Goal: Task Accomplishment & Management: Complete application form

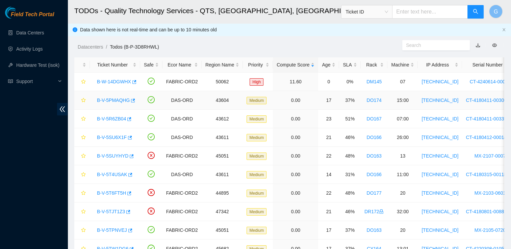
click at [111, 98] on link "B-V-5PMAQHG" at bounding box center [113, 100] width 33 height 5
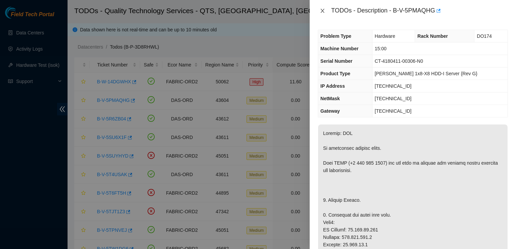
click at [323, 11] on icon "close" at bounding box center [322, 10] width 5 height 5
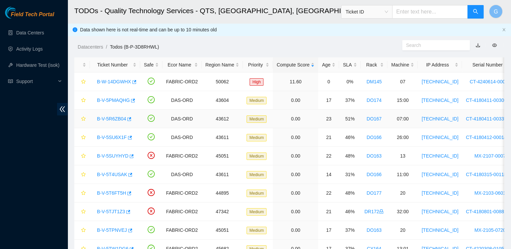
click at [114, 121] on link "B-V-5R6ZB04" at bounding box center [111, 118] width 29 height 5
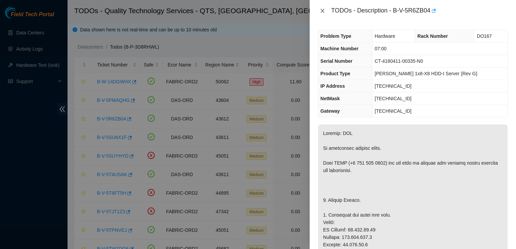
click at [322, 9] on icon "close" at bounding box center [322, 10] width 5 height 5
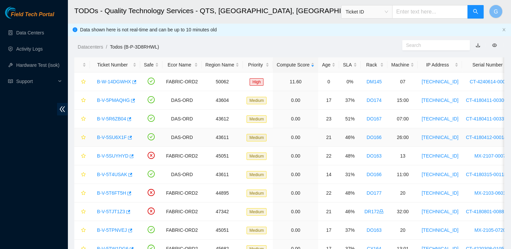
click at [111, 137] on link "B-V-5SU6X1F" at bounding box center [112, 137] width 30 height 5
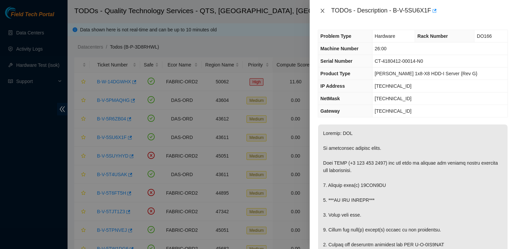
click at [322, 9] on icon "close" at bounding box center [322, 10] width 5 height 5
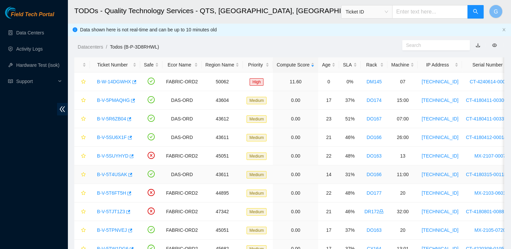
click at [112, 175] on link "B-V-5T4USAK" at bounding box center [112, 174] width 30 height 5
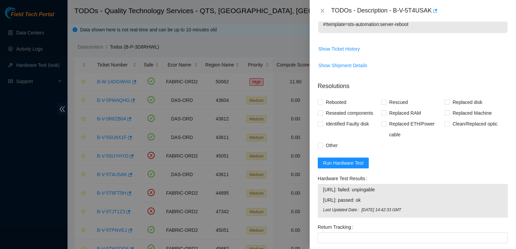
scroll to position [189, 0]
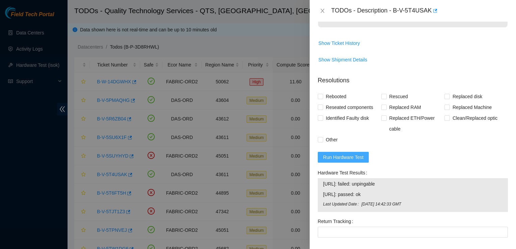
click at [339, 154] on span "Run Hardware Test" at bounding box center [343, 157] width 41 height 7
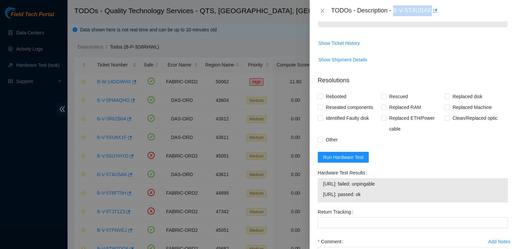
drag, startPoint x: 430, startPoint y: 9, endPoint x: 395, endPoint y: 11, distance: 35.6
click at [395, 11] on div "TODOs - Description - B-V-5T4USAK" at bounding box center [420, 10] width 177 height 11
copy div "B-V-5T4USAK"
type textarea "S"
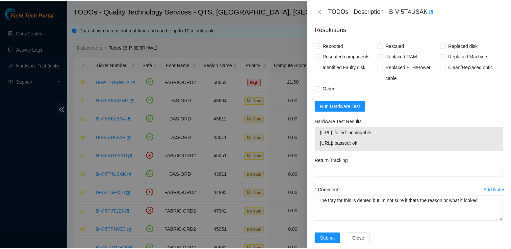
scroll to position [240, 0]
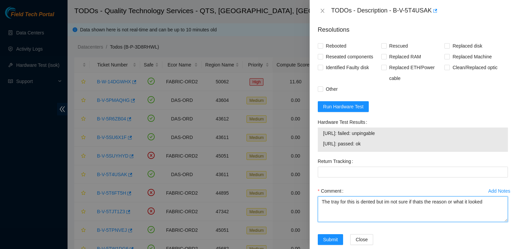
click at [487, 197] on textarea "The tray for this is dented but im not sure if thats the reason or what it look…" at bounding box center [413, 210] width 190 height 26
type textarea "The tray for this is dented but im not sure if thats the reason or what it look…"
drag, startPoint x: 394, startPoint y: 208, endPoint x: 297, endPoint y: 186, distance: 99.4
click at [297, 186] on div "TODOs - Description - B-V-5T4USAK Problem Type Software Rack Number DO166 Machi…" at bounding box center [258, 124] width 516 height 249
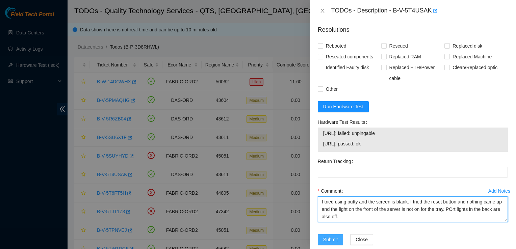
type textarea "I tried using putty and the screen is blank. I tried the reset button and nothi…"
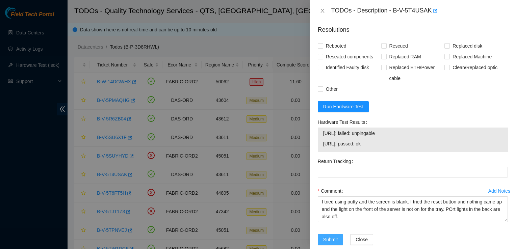
click at [333, 236] on span "Submit" at bounding box center [330, 239] width 15 height 7
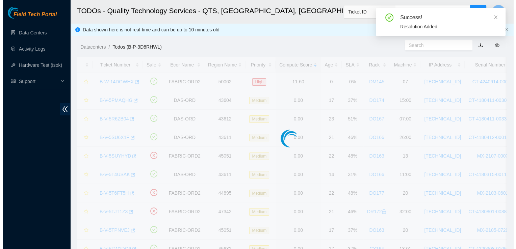
scroll to position [188, 0]
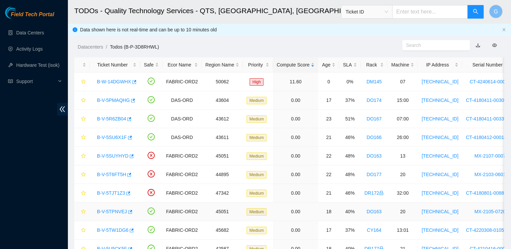
click at [115, 210] on link "B-V-5TPNVEJ" at bounding box center [112, 211] width 30 height 5
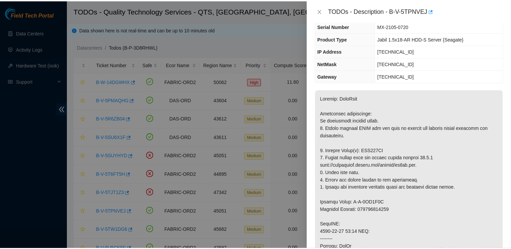
scroll to position [33, 0]
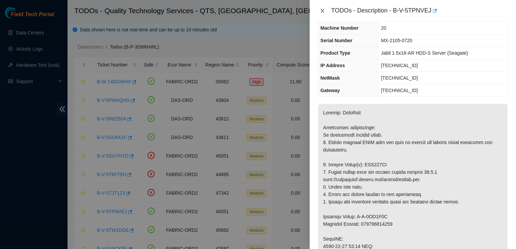
click at [322, 11] on icon "close" at bounding box center [322, 10] width 5 height 5
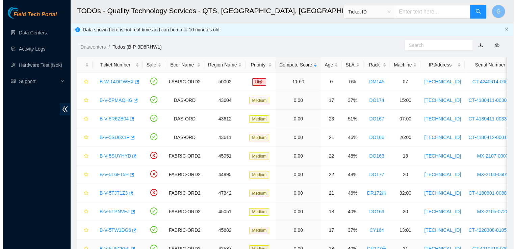
scroll to position [48, 0]
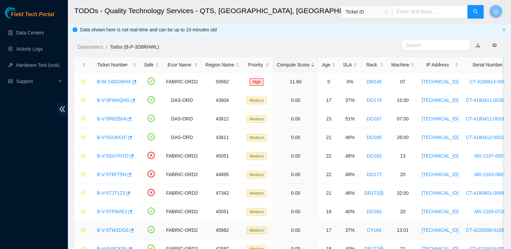
click at [108, 231] on link "B-V-5TW1DG6" at bounding box center [112, 230] width 31 height 5
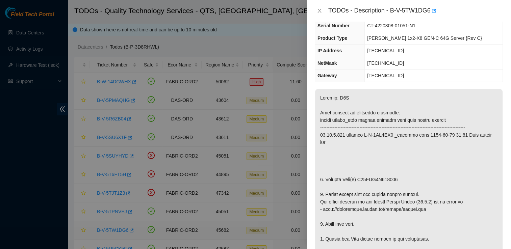
scroll to position [33, 0]
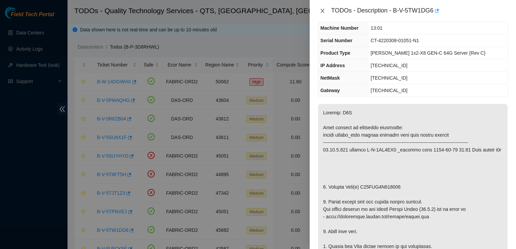
click at [324, 11] on icon "close" at bounding box center [322, 10] width 5 height 5
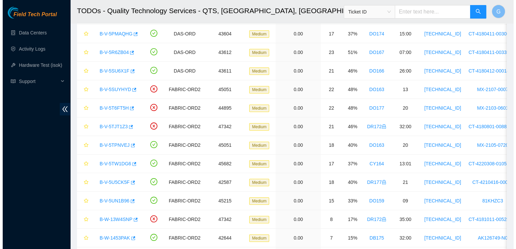
scroll to position [68, 0]
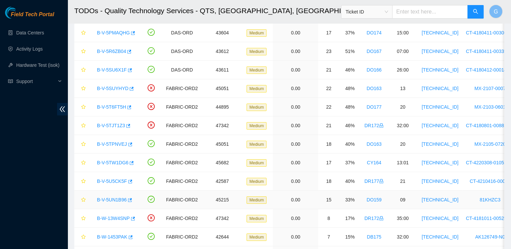
click at [112, 199] on link "B-V-5UN1B96" at bounding box center [112, 199] width 30 height 5
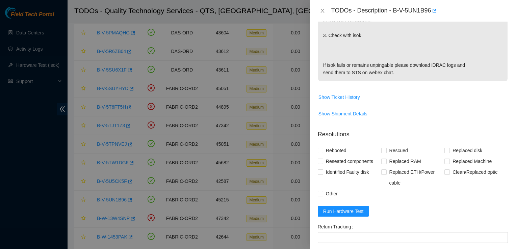
scroll to position [257, 0]
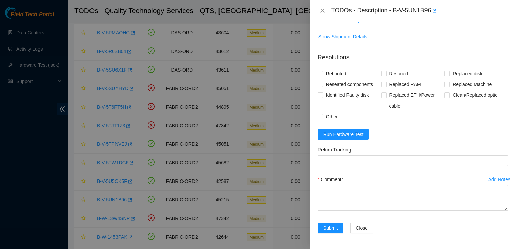
click at [343, 128] on form "Resolutions Rebooted Rescued Replaced disk Reseated components Replaced RAM Rep…" at bounding box center [413, 145] width 190 height 194
click at [350, 132] on span "Run Hardware Test" at bounding box center [343, 134] width 41 height 7
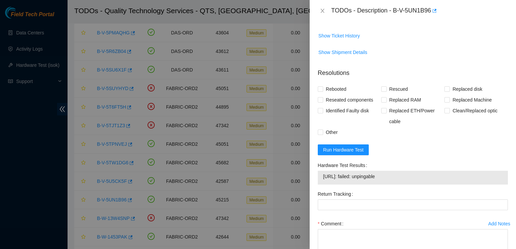
scroll to position [248, 0]
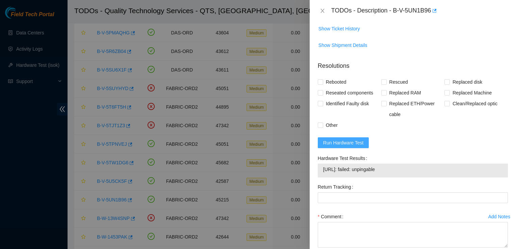
click at [346, 141] on span "Run Hardware Test" at bounding box center [343, 142] width 41 height 7
click at [321, 80] on input "Rebooted" at bounding box center [320, 81] width 5 height 5
checkbox input "true"
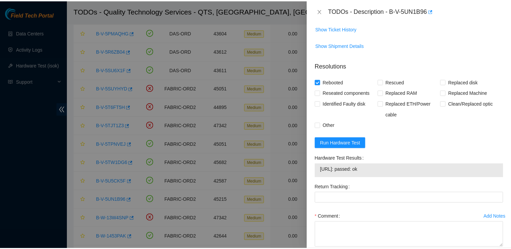
scroll to position [285, 0]
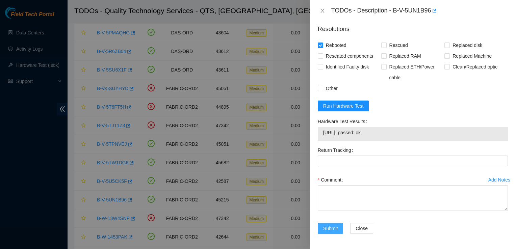
click at [332, 231] on span "Submit" at bounding box center [330, 228] width 15 height 7
click at [332, 199] on textarea "Comment" at bounding box center [413, 199] width 190 height 26
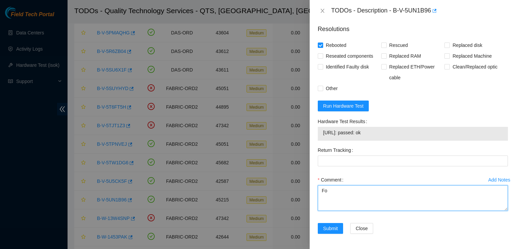
type textarea "F"
type textarea "R"
type textarea "Passed after rebooting"
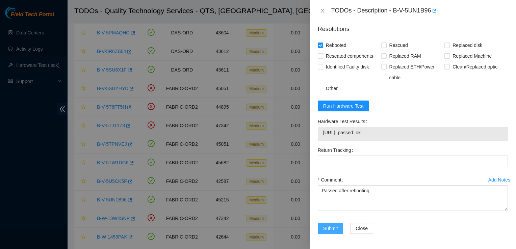
click at [329, 228] on span "Submit" at bounding box center [330, 228] width 15 height 7
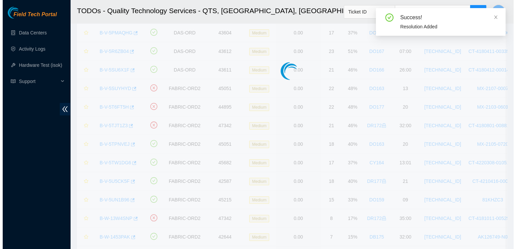
scroll to position [181, 0]
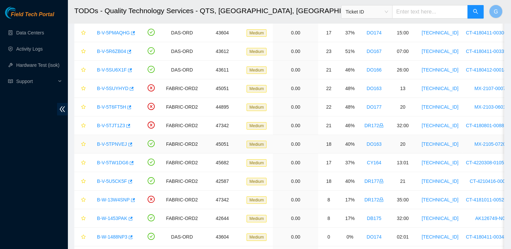
click at [112, 143] on link "B-V-5TPNVEJ" at bounding box center [112, 144] width 30 height 5
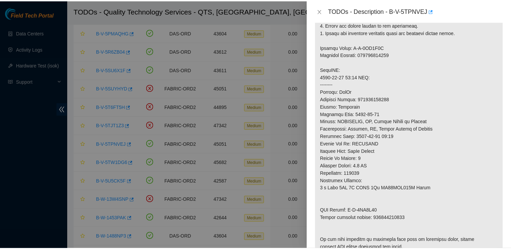
scroll to position [130, 0]
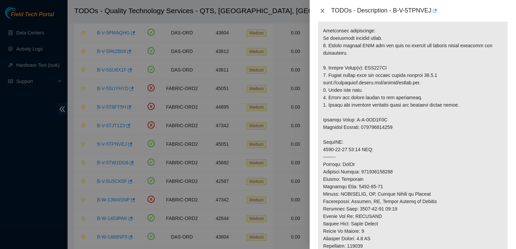
click at [325, 9] on icon "close" at bounding box center [322, 10] width 5 height 5
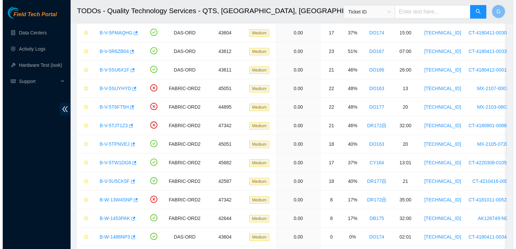
scroll to position [140, 0]
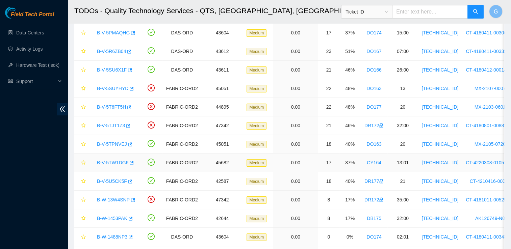
click at [114, 162] on link "B-V-5TW1DG6" at bounding box center [112, 162] width 31 height 5
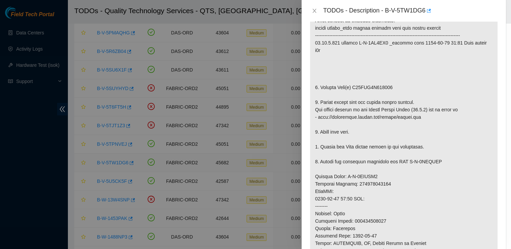
scroll to position [130, 0]
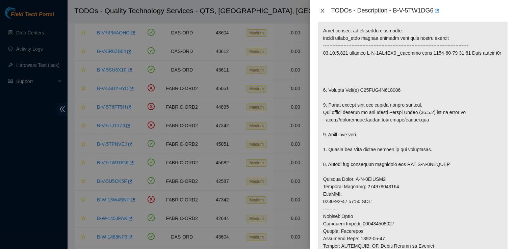
click at [322, 10] on icon "close" at bounding box center [323, 11] width 4 height 4
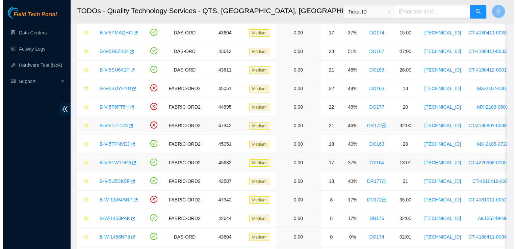
scroll to position [140, 0]
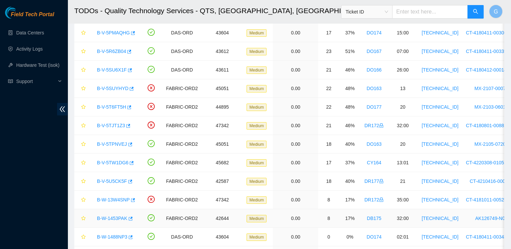
click at [110, 218] on link "B-W-1453PAK" at bounding box center [112, 218] width 30 height 5
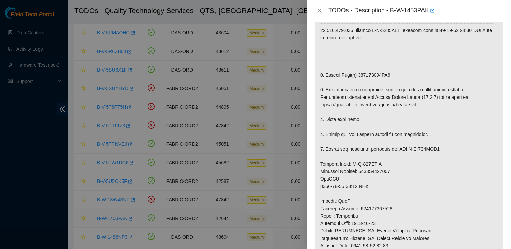
scroll to position [118, 0]
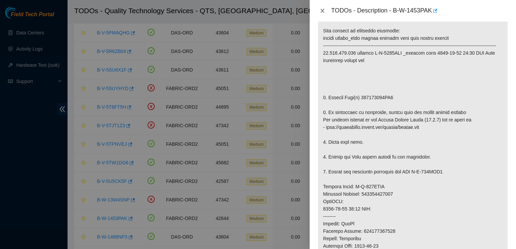
click at [321, 10] on icon "close" at bounding box center [322, 10] width 5 height 5
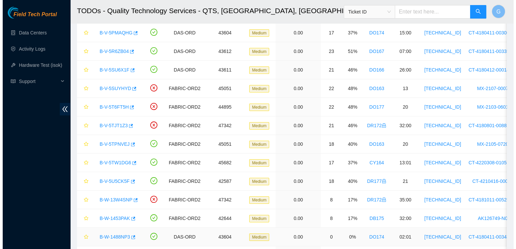
scroll to position [140, 0]
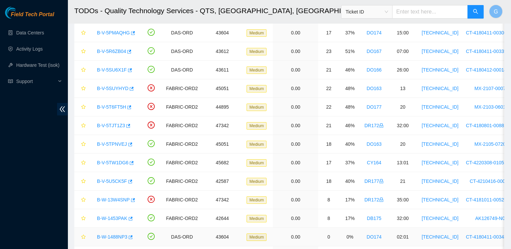
click at [114, 236] on link "B-W-1488NP3" at bounding box center [112, 237] width 30 height 5
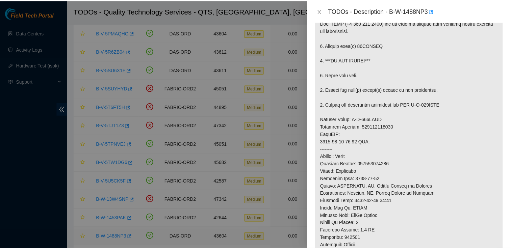
scroll to position [118, 0]
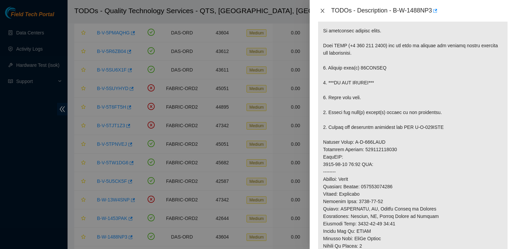
click at [324, 11] on icon "close" at bounding box center [322, 10] width 5 height 5
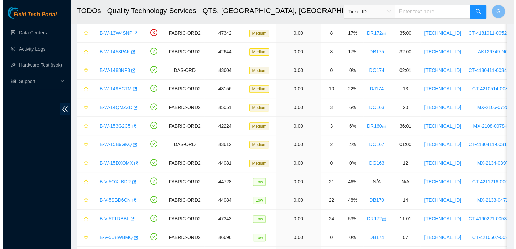
scroll to position [236, 0]
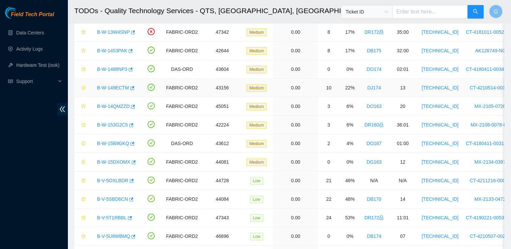
click at [108, 87] on link "B-W-149ECTM" at bounding box center [113, 87] width 32 height 5
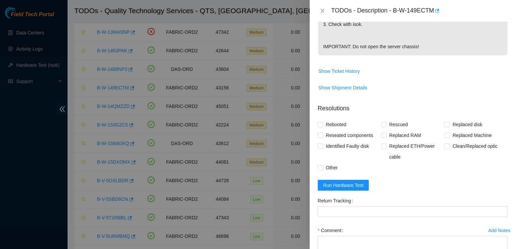
scroll to position [240, 0]
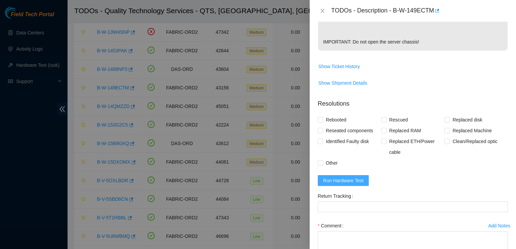
click at [347, 185] on span "Run Hardware Test" at bounding box center [343, 180] width 41 height 7
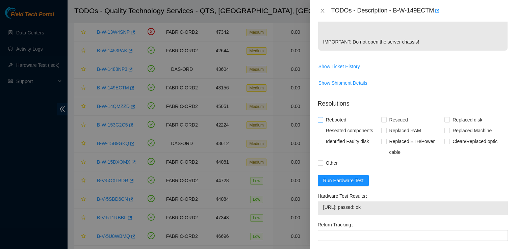
click at [321, 122] on input "Rebooted" at bounding box center [320, 119] width 5 height 5
checkbox input "true"
click at [382, 122] on input "Rescued" at bounding box center [384, 119] width 5 height 5
checkbox input "true"
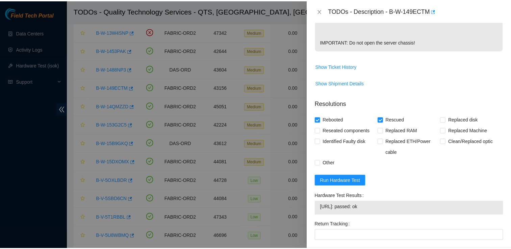
scroll to position [330, 0]
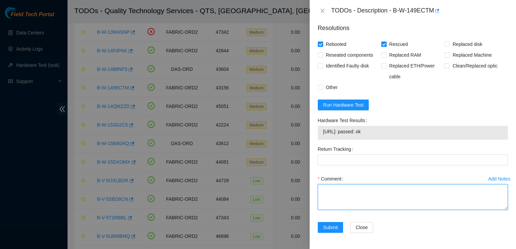
click at [363, 198] on textarea "Comment" at bounding box center [413, 198] width 190 height 26
type textarea "Followed steps"
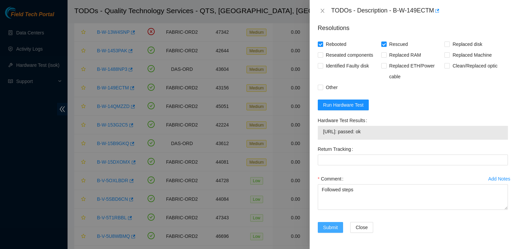
click at [329, 227] on span "Submit" at bounding box center [330, 227] width 15 height 7
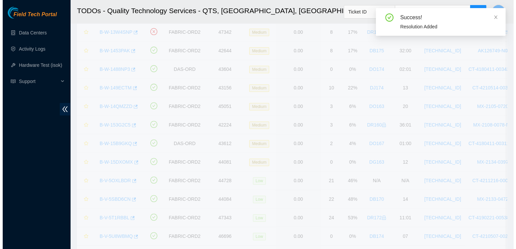
scroll to position [181, 0]
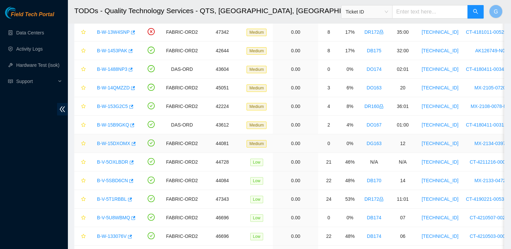
click at [115, 141] on link "B-W-15DXOMX" at bounding box center [113, 143] width 33 height 5
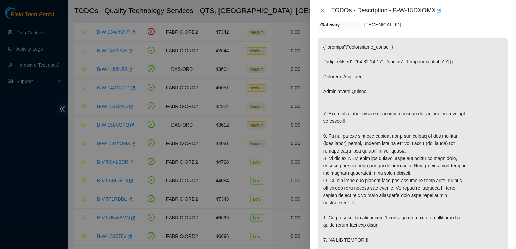
scroll to position [0, 0]
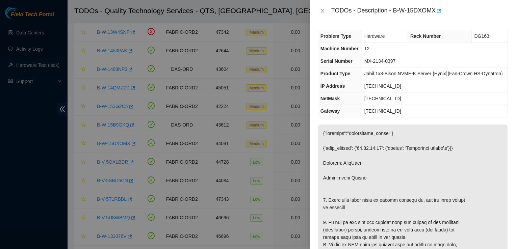
click at [501, 62] on td "MX-2134-0397" at bounding box center [435, 61] width 146 height 13
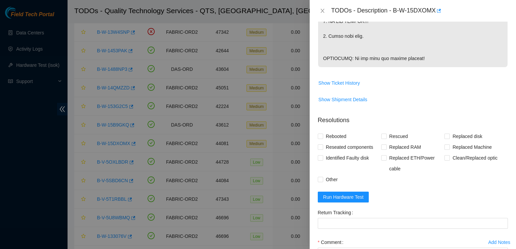
scroll to position [383, 0]
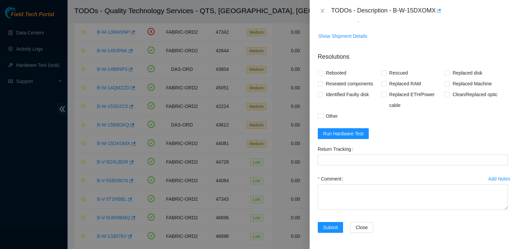
click at [351, 183] on div "Comment" at bounding box center [413, 179] width 190 height 11
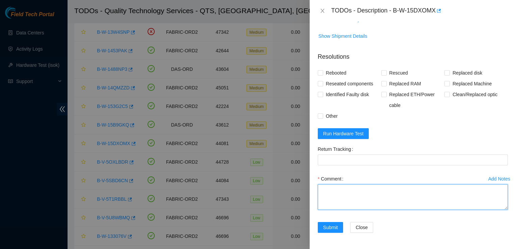
click at [344, 193] on textarea "Comment" at bounding box center [413, 198] width 190 height 26
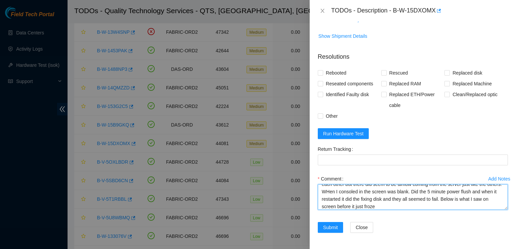
scroll to position [20, 0]
paste textarea "[DEPEND] Dependency failed for /ghostcache3. [FAILED] Failed to start File Syst…"
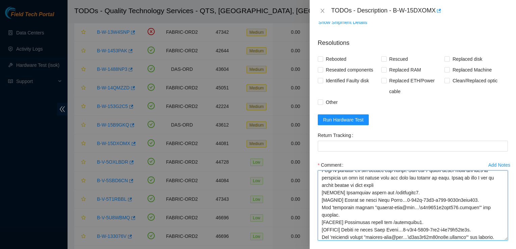
drag, startPoint x: 501, startPoint y: 207, endPoint x: 504, endPoint y: 252, distance: 45.0
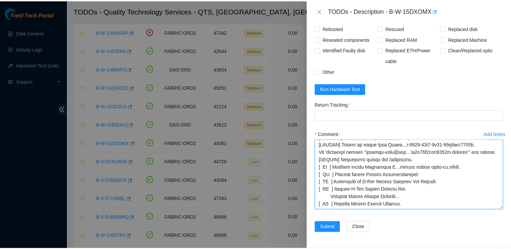
scroll to position [0, 0]
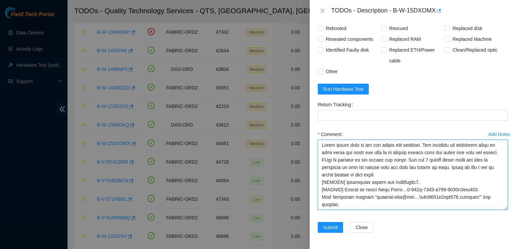
click at [409, 175] on textarea "Comment" at bounding box center [413, 175] width 190 height 70
type textarea "There didnt seem to be any issues with airflow. The machines are obviously clos…"
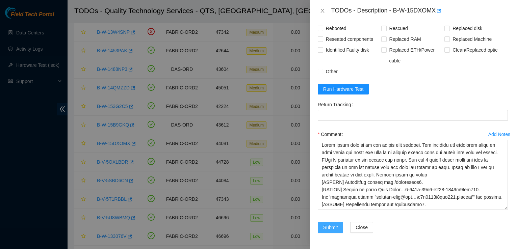
click at [335, 227] on span "Submit" at bounding box center [330, 227] width 15 height 7
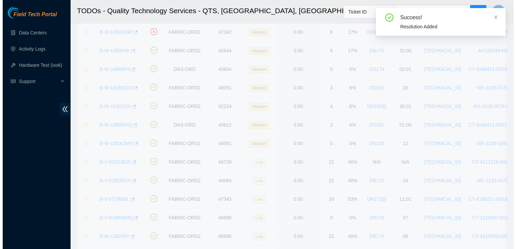
scroll to position [196, 0]
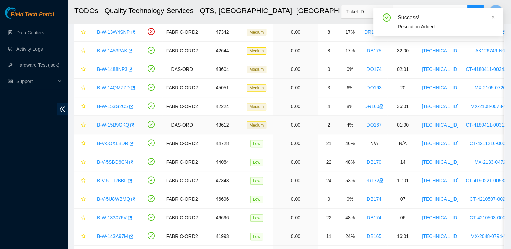
click at [110, 123] on link "B-W-15B9GKQ" at bounding box center [113, 124] width 32 height 5
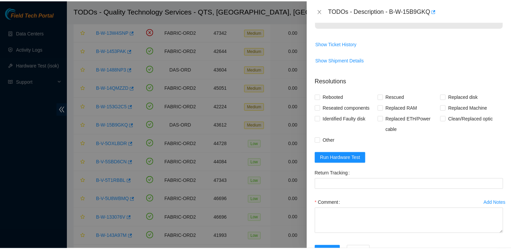
scroll to position [204, 0]
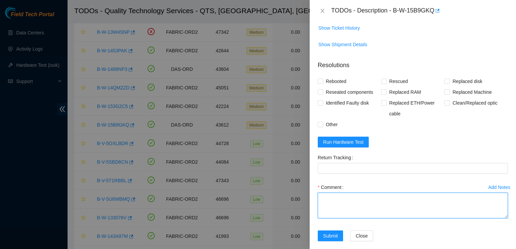
click at [361, 193] on textarea "Comment" at bounding box center [413, 206] width 190 height 26
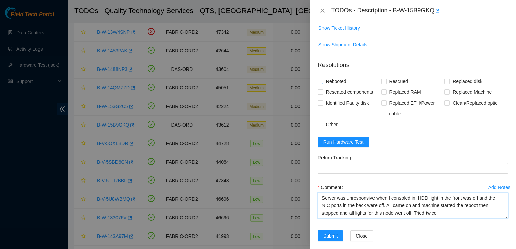
type textarea "Server was unresponsive when I consoled in. HDD light in the front was off and …"
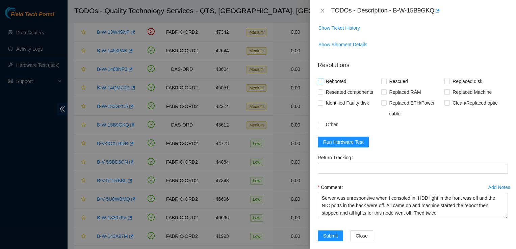
click at [322, 79] on input "Rebooted" at bounding box center [320, 81] width 5 height 5
checkbox input "true"
click at [328, 233] on span "Submit" at bounding box center [330, 236] width 15 height 7
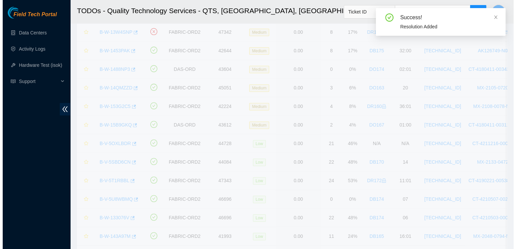
scroll to position [152, 0]
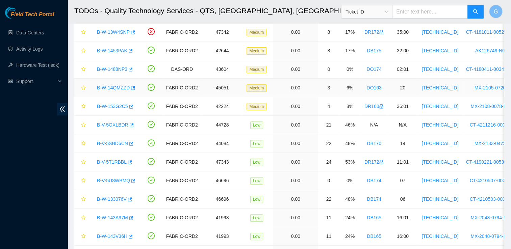
click at [113, 87] on link "B-W-14QMZZD" at bounding box center [113, 87] width 33 height 5
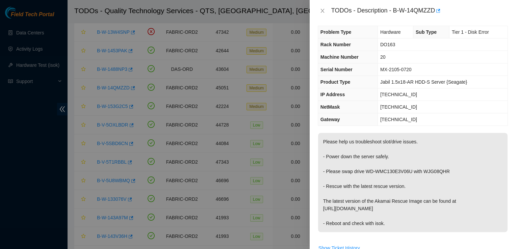
scroll to position [0, 0]
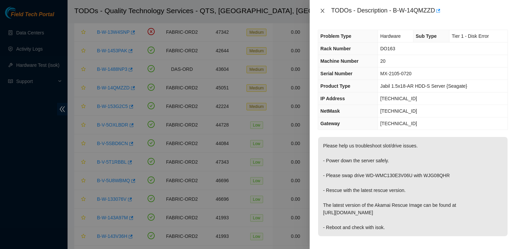
click at [321, 13] on icon "close" at bounding box center [323, 11] width 4 height 4
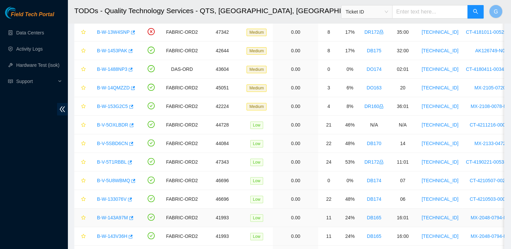
click at [120, 215] on link "B-W-143A97M" at bounding box center [112, 217] width 31 height 5
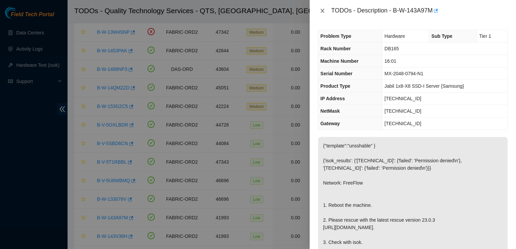
click at [322, 13] on icon "close" at bounding box center [322, 10] width 5 height 5
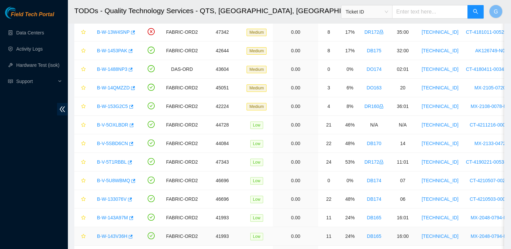
click at [105, 236] on link "B-W-143V36H" at bounding box center [112, 236] width 30 height 5
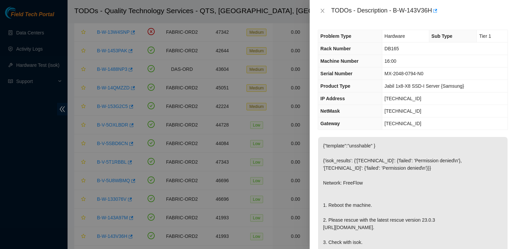
click at [323, 14] on div "TODOs - Description - B-W-143V36H" at bounding box center [413, 10] width 190 height 11
click at [320, 13] on icon "close" at bounding box center [322, 10] width 5 height 5
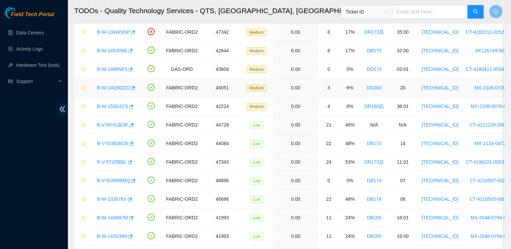
click at [113, 90] on link "B-W-14QMZZD" at bounding box center [113, 87] width 33 height 5
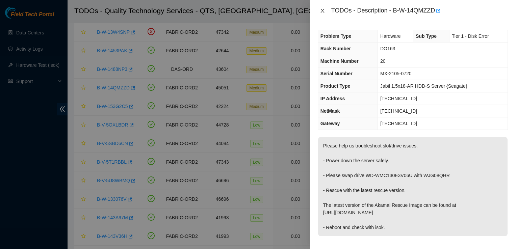
click at [323, 10] on icon "close" at bounding box center [322, 10] width 5 height 5
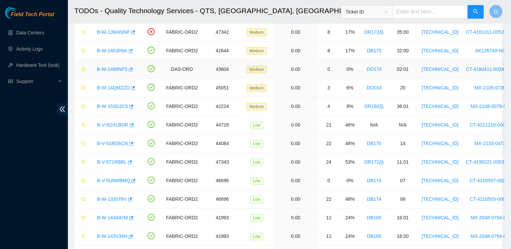
click at [118, 67] on link "B-W-1488NP3" at bounding box center [112, 69] width 30 height 5
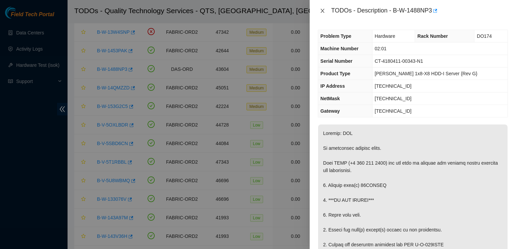
click at [321, 10] on icon "close" at bounding box center [322, 10] width 5 height 5
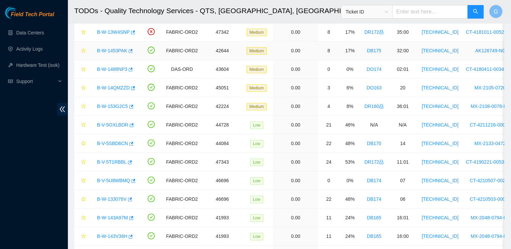
click at [107, 50] on link "B-W-1453PAK" at bounding box center [112, 50] width 30 height 5
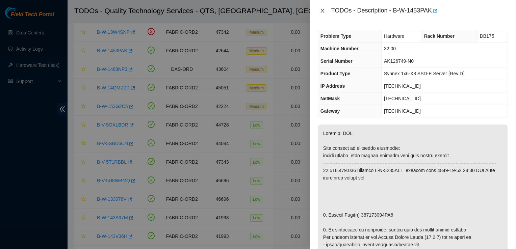
click at [323, 11] on icon "close" at bounding box center [322, 10] width 5 height 5
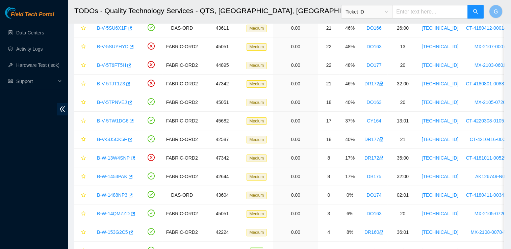
scroll to position [99, 0]
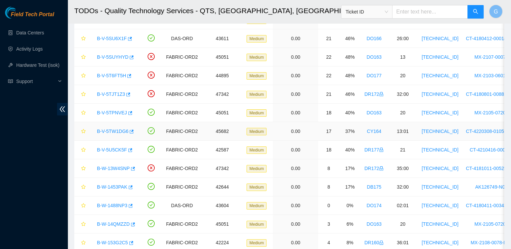
click at [111, 133] on link "B-V-5TW1DG6" at bounding box center [112, 131] width 31 height 5
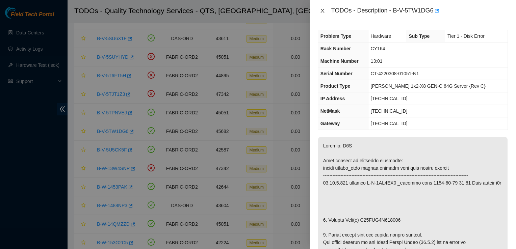
click at [323, 9] on icon "close" at bounding box center [322, 10] width 5 height 5
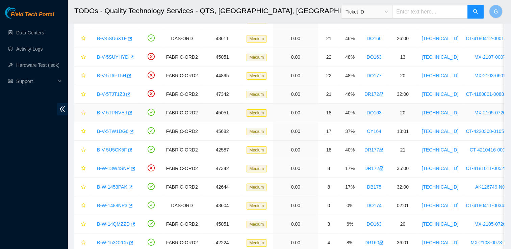
click at [112, 113] on link "B-V-5TPNVEJ" at bounding box center [112, 112] width 30 height 5
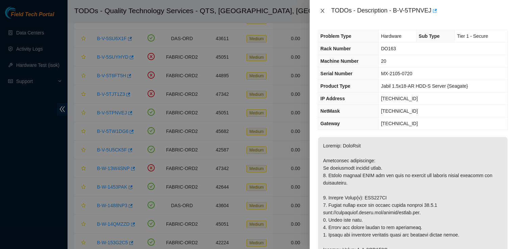
click at [321, 10] on icon "close" at bounding box center [322, 10] width 5 height 5
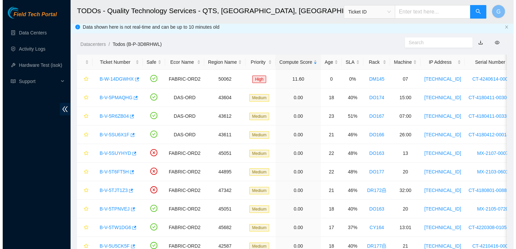
scroll to position [0, 0]
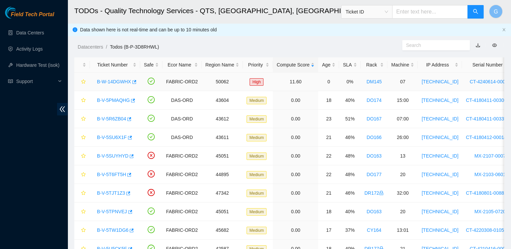
click at [119, 79] on link "B-W-14DGWHX" at bounding box center [114, 81] width 34 height 5
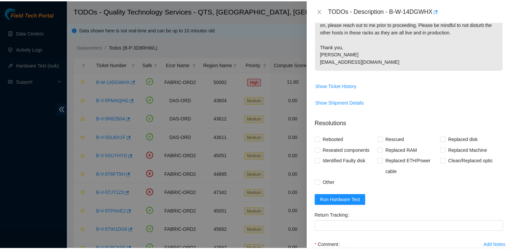
scroll to position [234, 0]
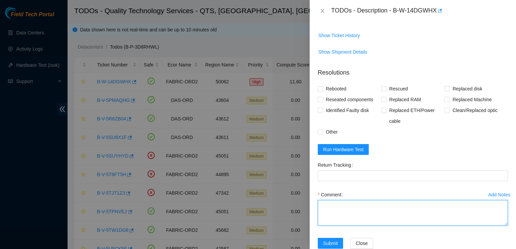
click at [334, 200] on textarea "Comment" at bounding box center [413, 213] width 190 height 26
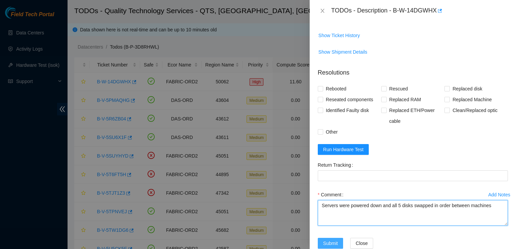
type textarea "Servers were powered down and all 5 disks swapped in order between machines"
click at [338, 238] on button "Submit" at bounding box center [331, 243] width 26 height 11
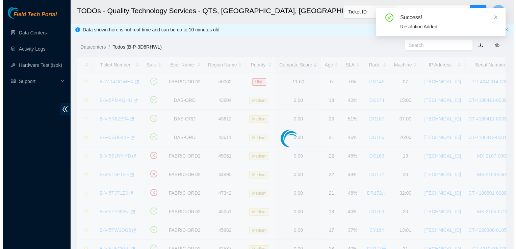
scroll to position [152, 0]
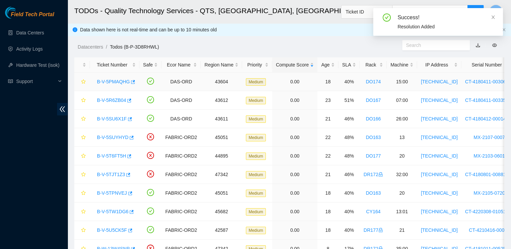
click at [110, 81] on link "B-V-5PMAQHG" at bounding box center [113, 81] width 33 height 5
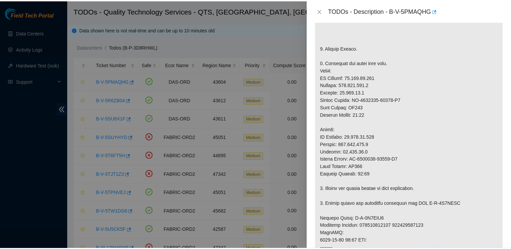
scroll to position [569, 0]
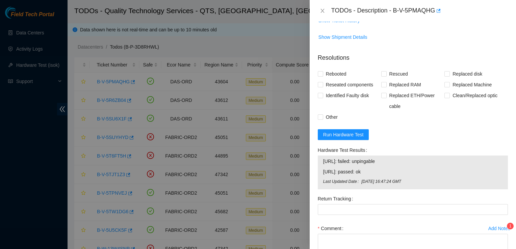
click at [498, 226] on div "Add Notes" at bounding box center [500, 228] width 22 height 5
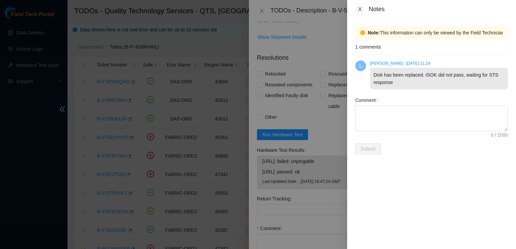
click at [360, 8] on icon "close" at bounding box center [360, 8] width 5 height 5
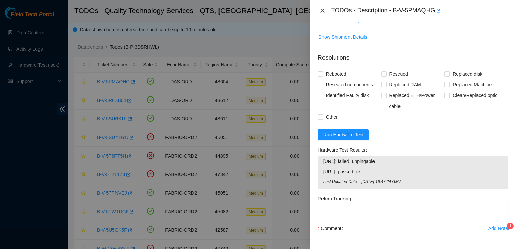
click at [325, 8] on icon "close" at bounding box center [322, 10] width 5 height 5
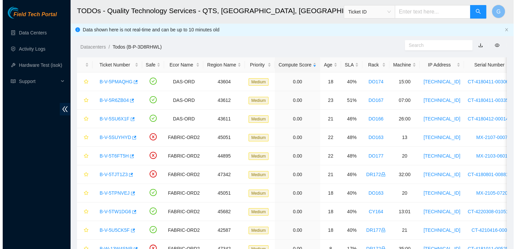
scroll to position [152, 0]
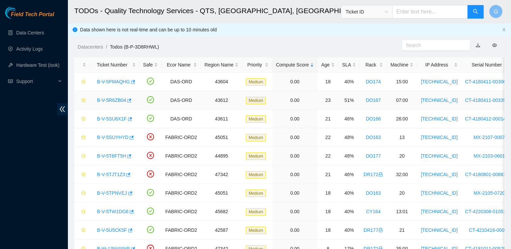
click at [110, 99] on link "B-V-5R6ZB04" at bounding box center [111, 100] width 29 height 5
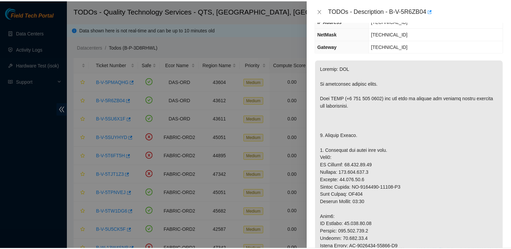
scroll to position [59, 0]
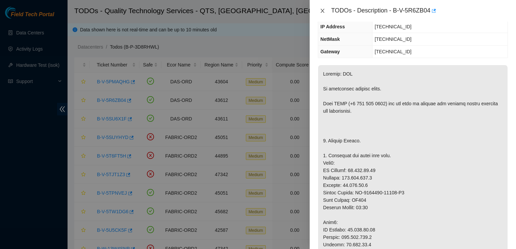
click at [322, 11] on icon "close" at bounding box center [323, 11] width 4 height 4
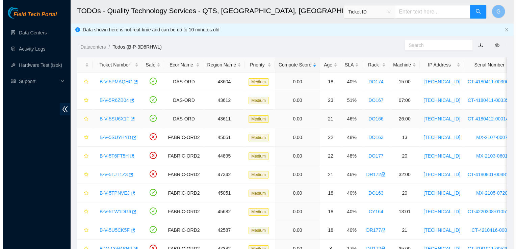
scroll to position [81, 0]
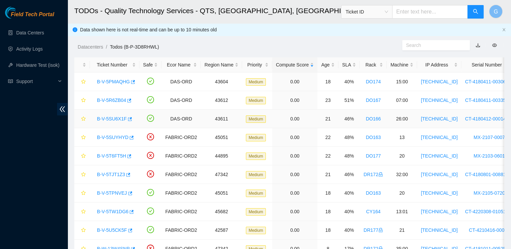
click at [107, 117] on link "B-V-5SU6X1F" at bounding box center [112, 118] width 30 height 5
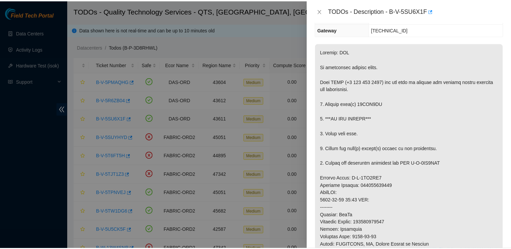
scroll to position [59, 0]
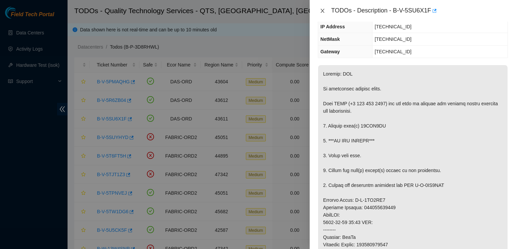
click at [323, 10] on icon "close" at bounding box center [323, 11] width 4 height 4
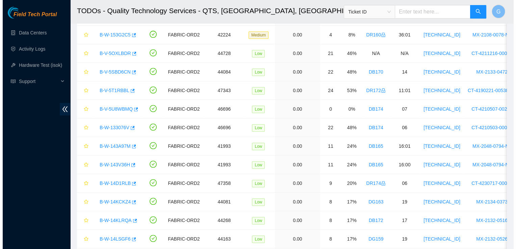
scroll to position [290, 0]
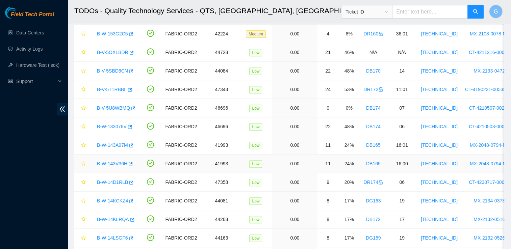
click at [106, 164] on link "B-W-143V36H" at bounding box center [112, 163] width 30 height 5
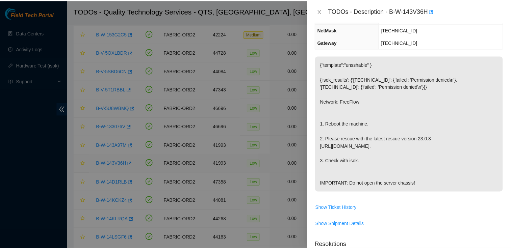
scroll to position [59, 0]
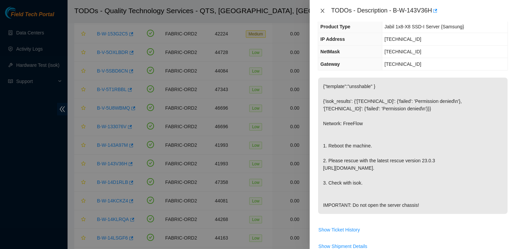
click at [324, 10] on icon "close" at bounding box center [322, 10] width 5 height 5
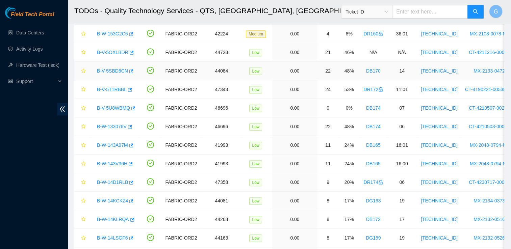
scroll to position [81, 0]
click at [36, 51] on link "Activity Logs" at bounding box center [29, 48] width 27 height 5
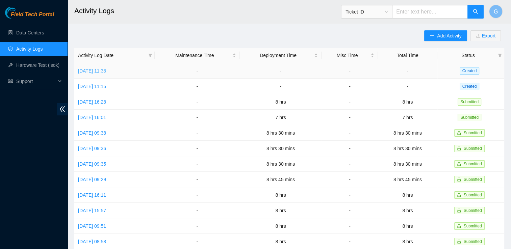
click at [106, 70] on link "[DATE] 11:38" at bounding box center [92, 70] width 28 height 5
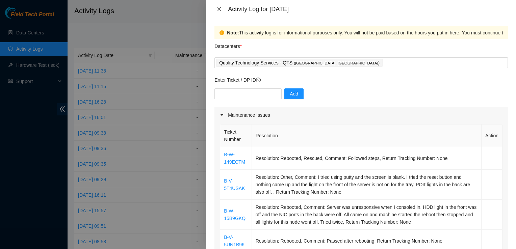
click at [218, 9] on icon "close" at bounding box center [219, 8] width 5 height 5
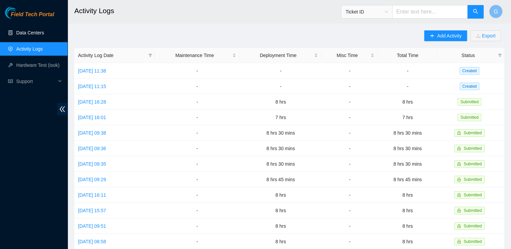
click at [30, 33] on link "Data Centers" at bounding box center [30, 32] width 28 height 5
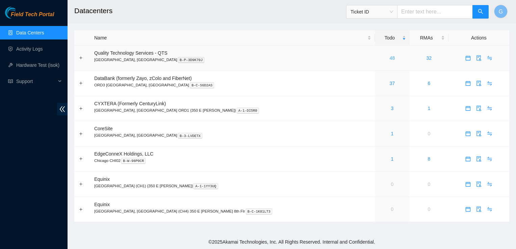
click at [390, 56] on link "48" at bounding box center [392, 57] width 5 height 5
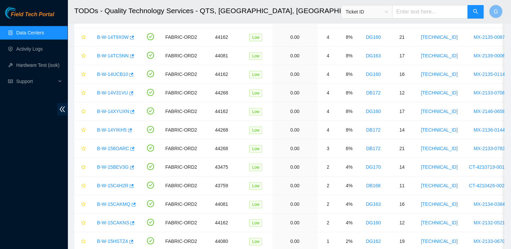
scroll to position [720, 0]
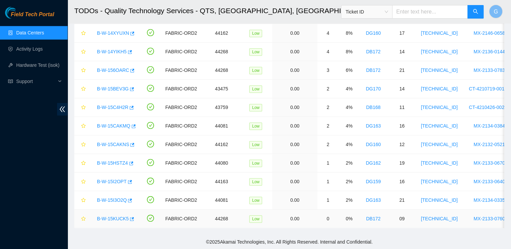
click at [111, 216] on link "B-W-15KUCK5" at bounding box center [113, 218] width 32 height 5
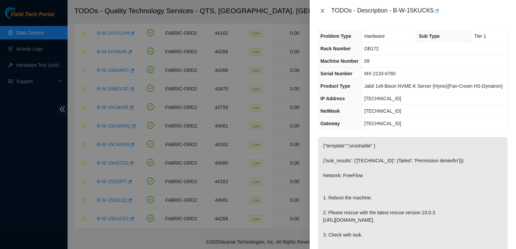
click at [325, 11] on button "Close" at bounding box center [322, 11] width 9 height 6
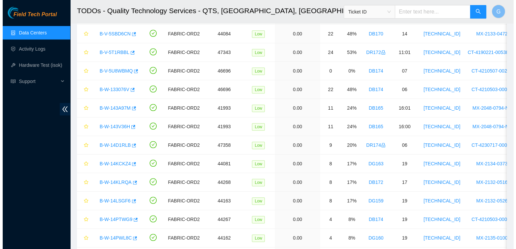
scroll to position [316, 0]
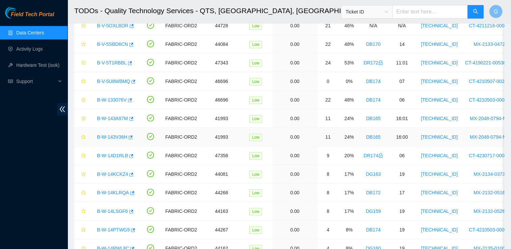
click at [113, 135] on link "B-W-143V36H" at bounding box center [112, 137] width 30 height 5
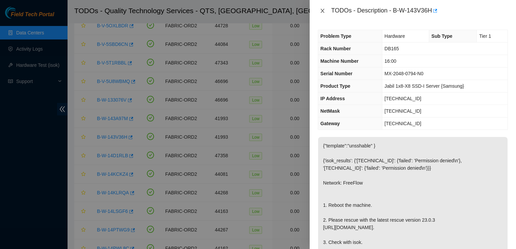
click at [321, 10] on icon "close" at bounding box center [322, 10] width 5 height 5
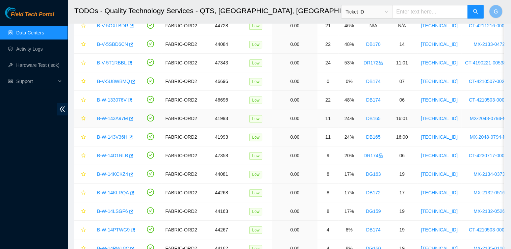
click at [119, 116] on link "B-W-143A97M" at bounding box center [112, 118] width 31 height 5
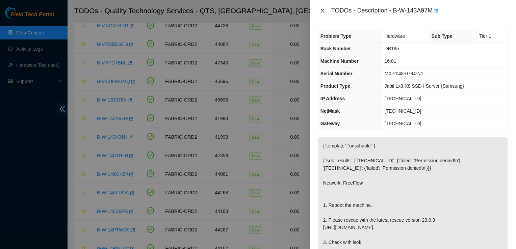
click at [322, 8] on icon "close" at bounding box center [322, 10] width 5 height 5
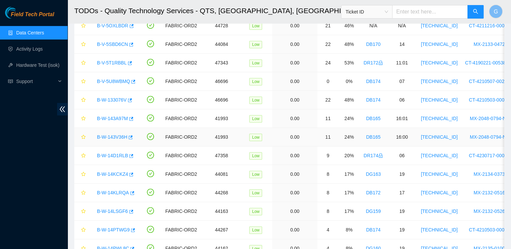
click at [120, 136] on link "B-W-143V36H" at bounding box center [112, 137] width 30 height 5
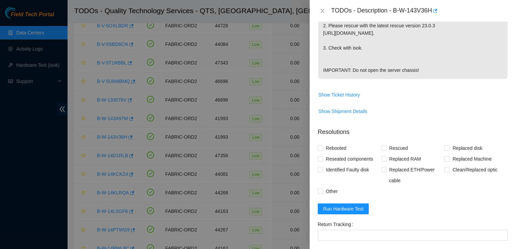
scroll to position [284, 0]
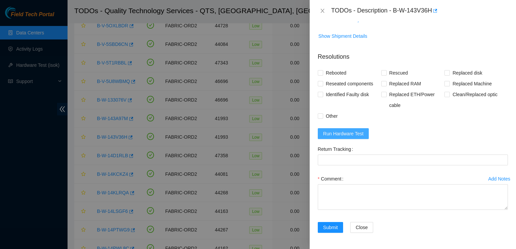
click at [354, 129] on button "Run Hardware Test" at bounding box center [343, 133] width 51 height 11
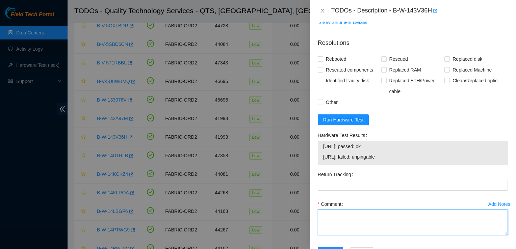
click at [322, 231] on textarea "Comment" at bounding box center [413, 223] width 190 height 26
type textarea "Followed steps"
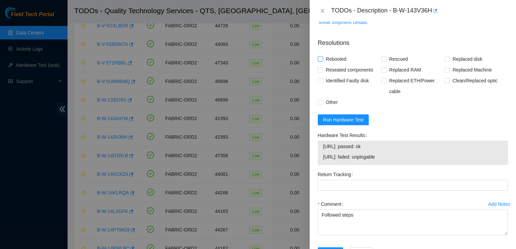
click at [320, 61] on input "Rebooted" at bounding box center [320, 58] width 5 height 5
checkbox input "true"
click at [383, 61] on input "Rescued" at bounding box center [384, 58] width 5 height 5
checkbox input "true"
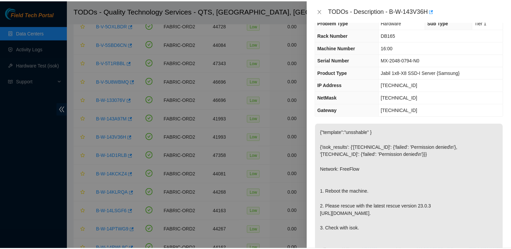
scroll to position [323, 0]
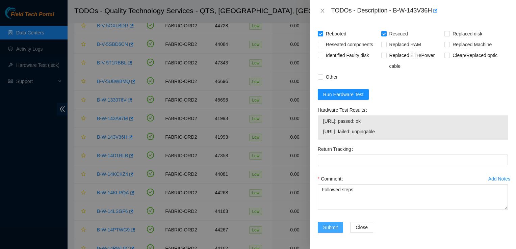
click at [333, 227] on span "Submit" at bounding box center [330, 227] width 15 height 7
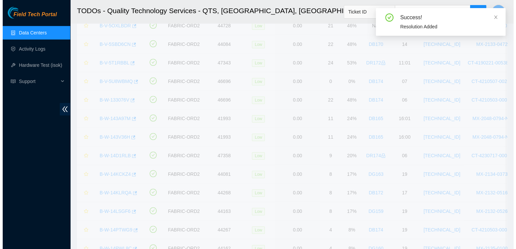
scroll to position [192, 0]
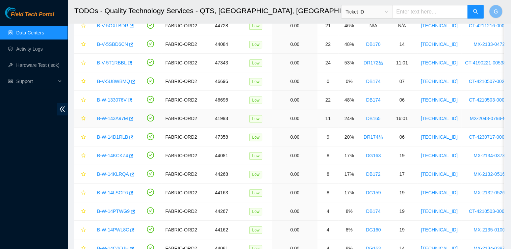
click at [272, 115] on td "0.00" at bounding box center [294, 119] width 45 height 19
click at [108, 116] on link "B-W-143A97M" at bounding box center [112, 118] width 31 height 5
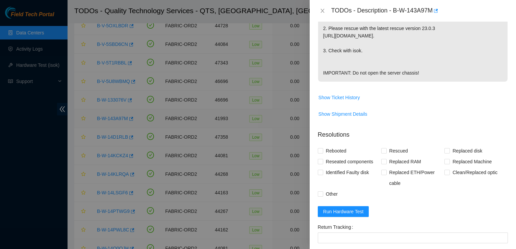
scroll to position [284, 0]
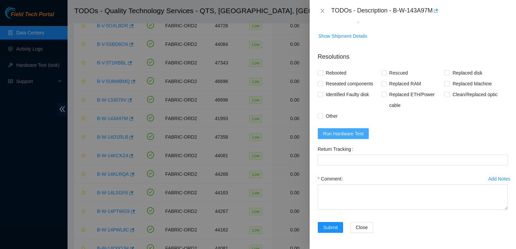
click at [343, 135] on span "Run Hardware Test" at bounding box center [343, 133] width 41 height 7
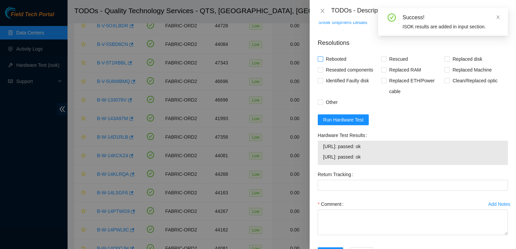
click at [319, 61] on input "Rebooted" at bounding box center [320, 58] width 5 height 5
checkbox input "true"
click at [382, 61] on input "Rescued" at bounding box center [384, 58] width 5 height 5
checkbox input "true"
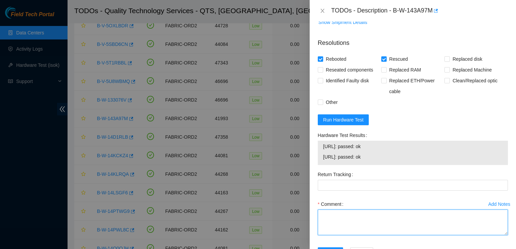
click at [337, 232] on textarea "Comment" at bounding box center [413, 223] width 190 height 26
type textarea "Followed steps"
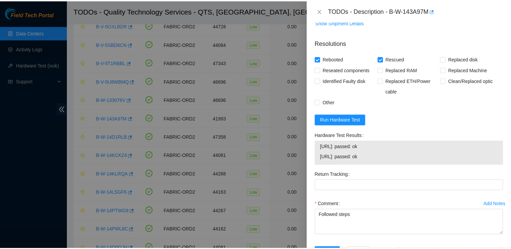
scroll to position [323, 0]
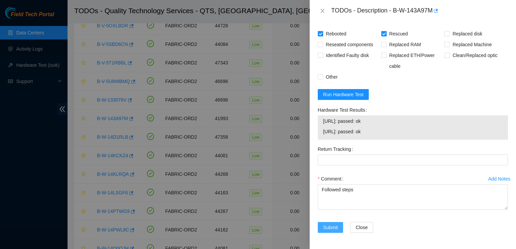
click at [336, 229] on span "Submit" at bounding box center [330, 227] width 15 height 7
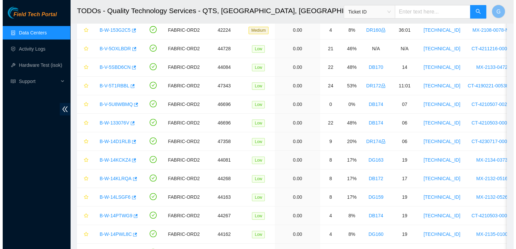
scroll to position [295, 0]
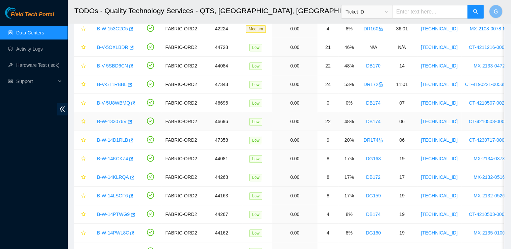
click at [109, 119] on link "B-W-133076V" at bounding box center [112, 121] width 30 height 5
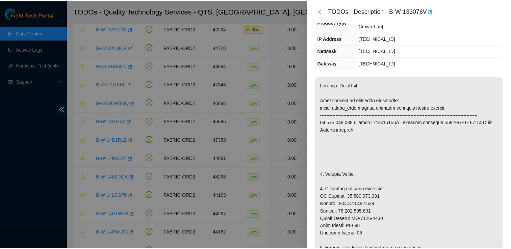
scroll to position [72, 0]
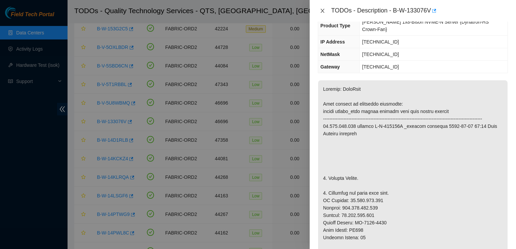
click at [324, 9] on icon "close" at bounding box center [322, 10] width 5 height 5
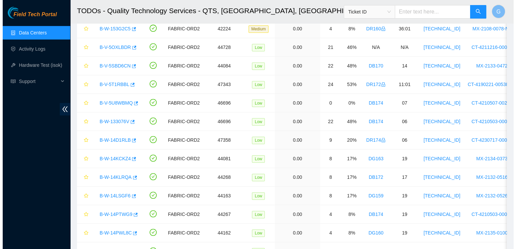
scroll to position [94, 0]
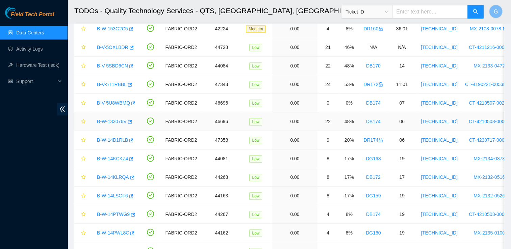
click at [115, 119] on link "B-W-133076V" at bounding box center [112, 121] width 30 height 5
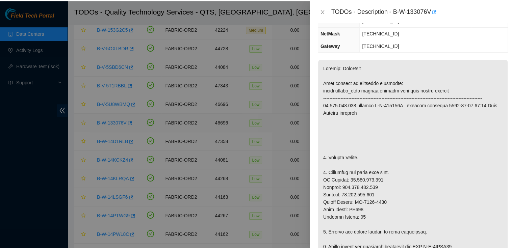
scroll to position [72, 0]
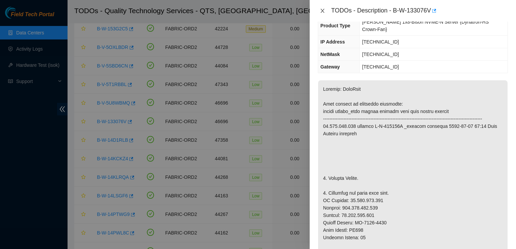
click at [322, 9] on icon "close" at bounding box center [322, 10] width 5 height 5
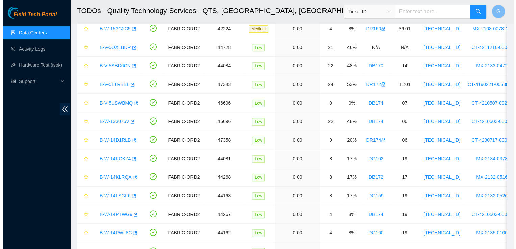
scroll to position [94, 0]
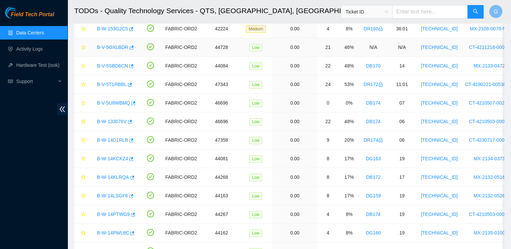
click at [113, 45] on link "B-V-5OXLBDR" at bounding box center [112, 47] width 31 height 5
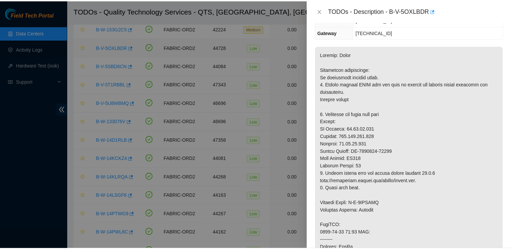
scroll to position [87, 0]
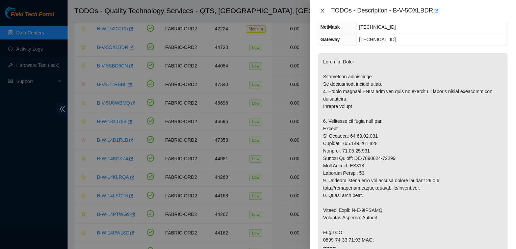
click at [321, 13] on icon "close" at bounding box center [322, 10] width 5 height 5
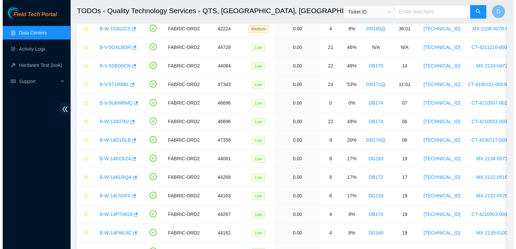
scroll to position [94, 0]
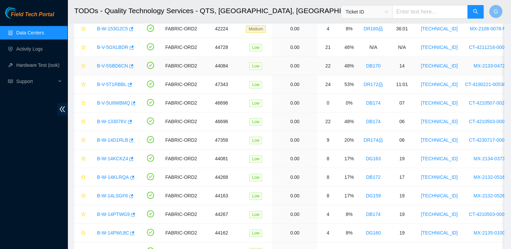
click at [113, 65] on link "B-V-5SBD6CN" at bounding box center [112, 65] width 31 height 5
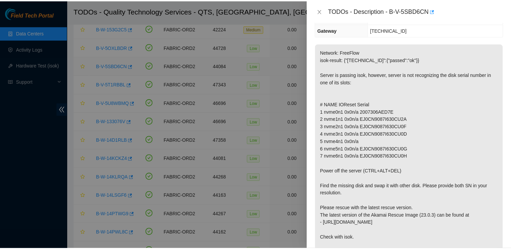
scroll to position [72, 0]
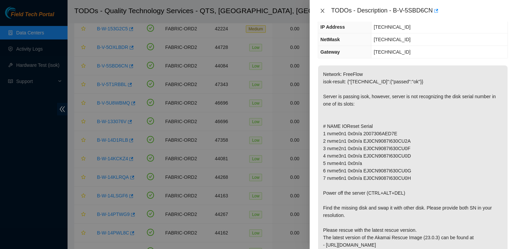
click at [324, 10] on icon "close" at bounding box center [322, 10] width 5 height 5
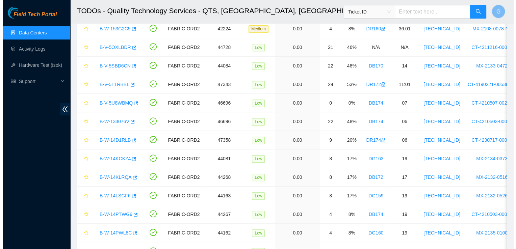
scroll to position [94, 0]
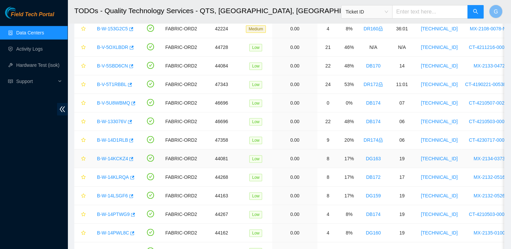
click at [116, 159] on link "B-W-14KCKZ4" at bounding box center [112, 158] width 31 height 5
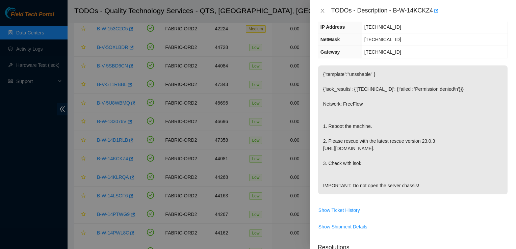
scroll to position [0, 0]
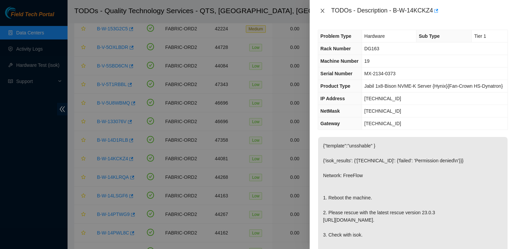
click at [324, 10] on icon "close" at bounding box center [322, 10] width 5 height 5
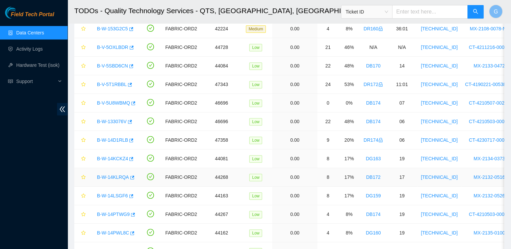
click at [117, 175] on link "B-W-14KLRQA" at bounding box center [113, 177] width 32 height 5
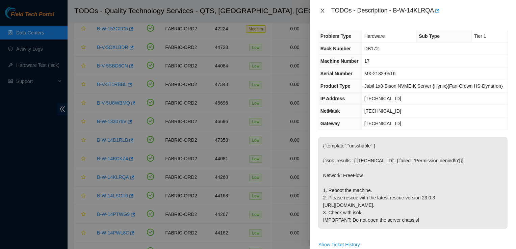
click at [319, 13] on button "Close" at bounding box center [322, 11] width 9 height 6
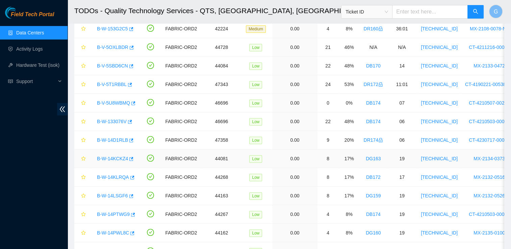
click at [113, 157] on link "B-W-14KCKZ4" at bounding box center [112, 158] width 31 height 5
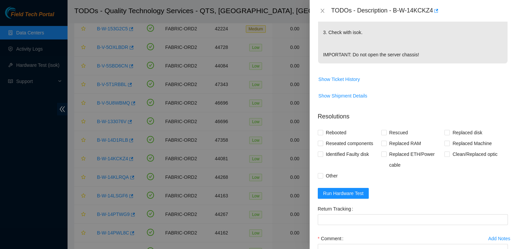
scroll to position [276, 0]
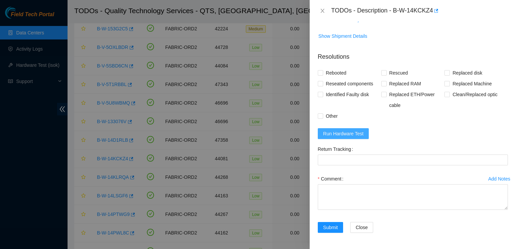
click at [328, 132] on span "Run Hardware Test" at bounding box center [343, 133] width 41 height 7
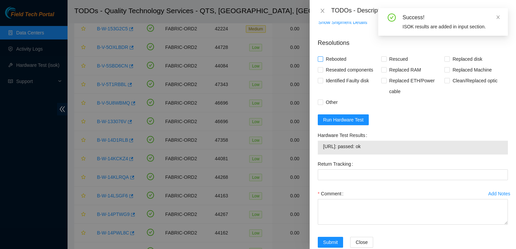
click at [323, 65] on span "Rebooted" at bounding box center [336, 59] width 26 height 11
click at [323, 61] on input "Rebooted" at bounding box center [320, 58] width 5 height 5
checkbox input "true"
click at [382, 61] on input "Rescued" at bounding box center [384, 58] width 5 height 5
checkbox input "true"
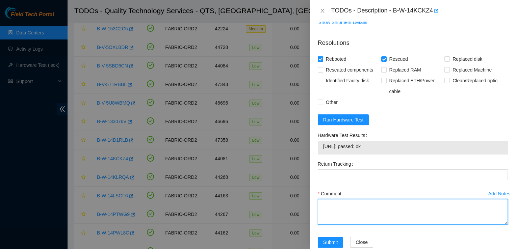
click at [333, 218] on textarea "Comment" at bounding box center [413, 212] width 190 height 26
type textarea "Followed steps"
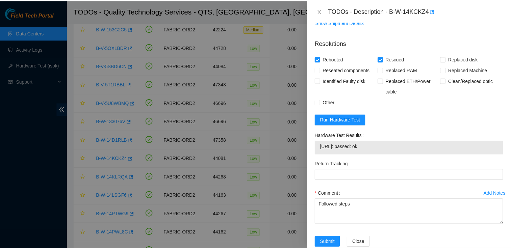
scroll to position [306, 0]
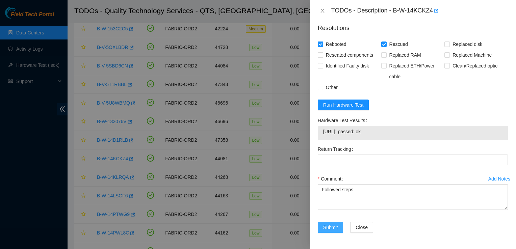
click at [326, 224] on button "Submit" at bounding box center [331, 227] width 26 height 11
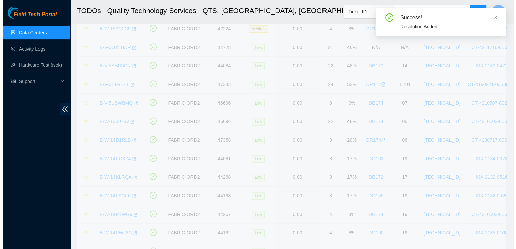
scroll to position [181, 0]
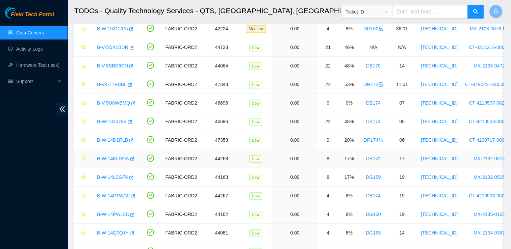
click at [110, 156] on link "B-W-14KLRQA" at bounding box center [113, 158] width 32 height 5
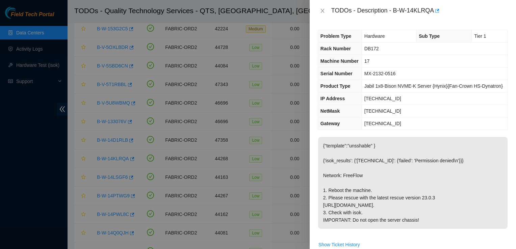
scroll to position [239, 0]
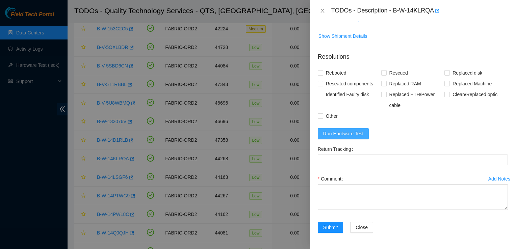
click at [345, 136] on span "Run Hardware Test" at bounding box center [343, 133] width 41 height 7
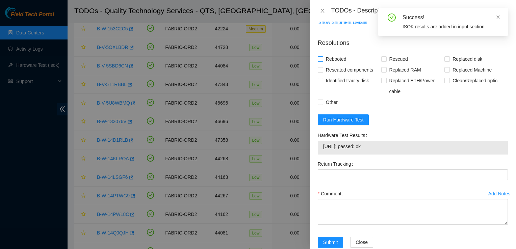
click at [323, 65] on span "Rebooted" at bounding box center [336, 59] width 26 height 11
click at [323, 61] on input "Rebooted" at bounding box center [320, 58] width 5 height 5
checkbox input "true"
click at [385, 62] on span at bounding box center [384, 58] width 5 height 5
click at [385, 61] on input "Rescued" at bounding box center [384, 58] width 5 height 5
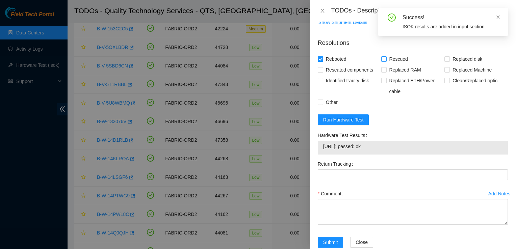
checkbox input "true"
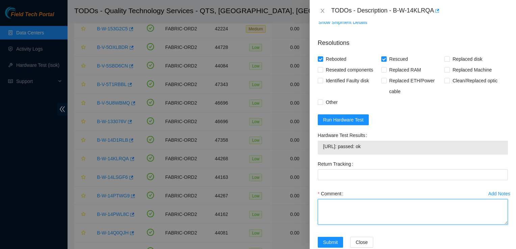
click at [349, 224] on textarea "Comment" at bounding box center [413, 212] width 190 height 26
type textarea "Followed steps"
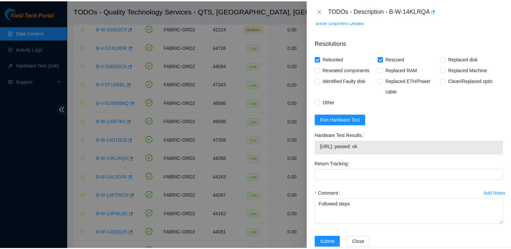
scroll to position [268, 0]
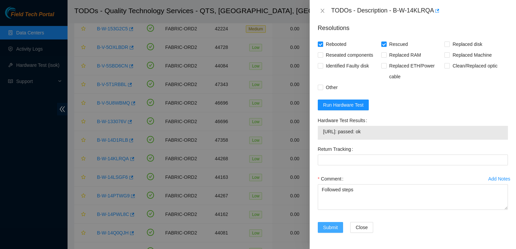
click at [337, 229] on span "Submit" at bounding box center [330, 227] width 15 height 7
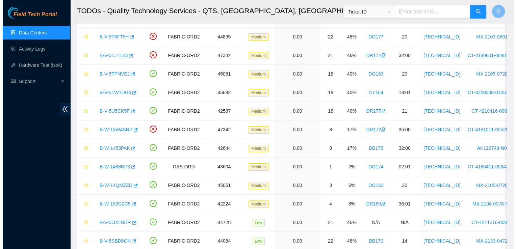
scroll to position [120, 0]
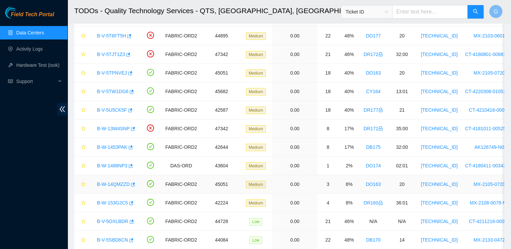
click at [121, 184] on link "B-W-14QMZZD" at bounding box center [113, 184] width 33 height 5
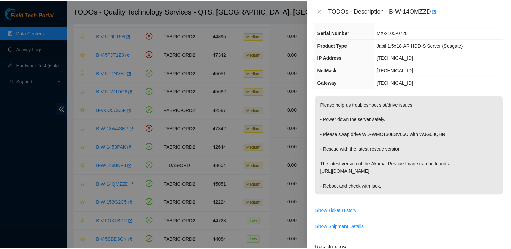
scroll to position [0, 0]
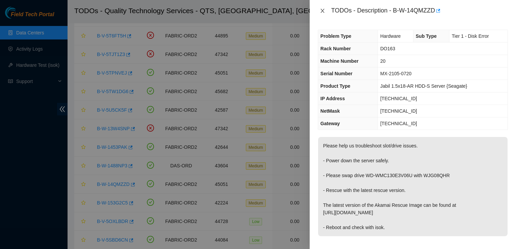
click at [321, 10] on icon "close" at bounding box center [322, 10] width 5 height 5
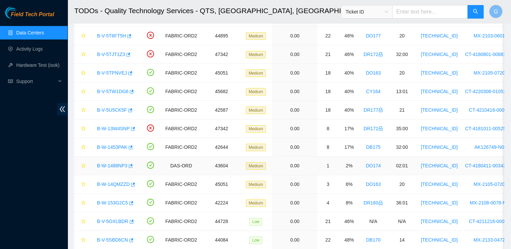
click at [113, 165] on link "B-W-1488NP3" at bounding box center [112, 165] width 30 height 5
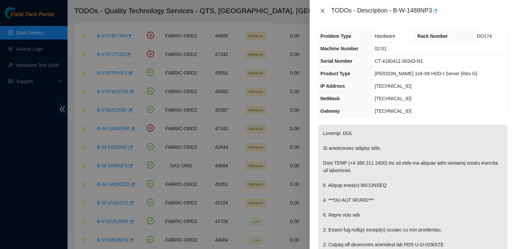
click at [322, 12] on icon "close" at bounding box center [322, 10] width 5 height 5
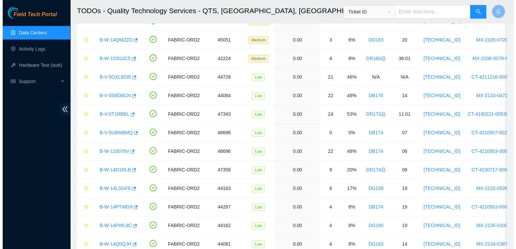
scroll to position [266, 0]
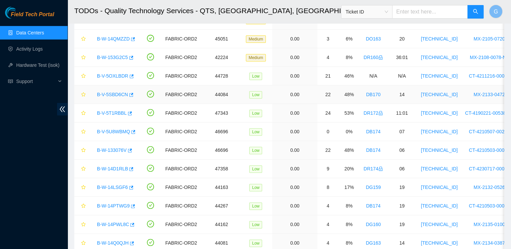
click at [116, 95] on link "B-V-5SBD6CN" at bounding box center [112, 94] width 31 height 5
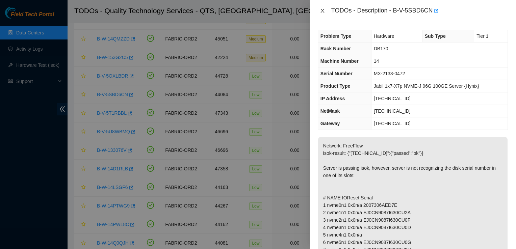
click at [322, 12] on icon "close" at bounding box center [323, 11] width 4 height 4
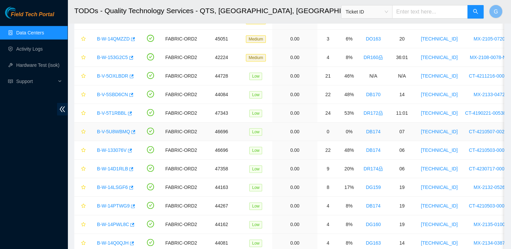
click at [110, 129] on link "B-V-5U8WBMQ" at bounding box center [113, 131] width 33 height 5
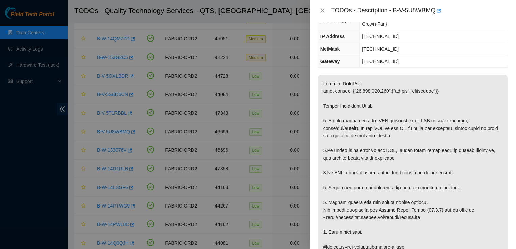
scroll to position [352, 0]
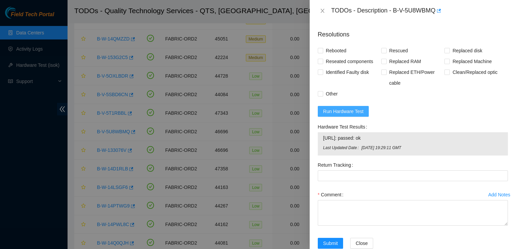
click at [340, 106] on button "Run Hardware Test" at bounding box center [343, 111] width 51 height 11
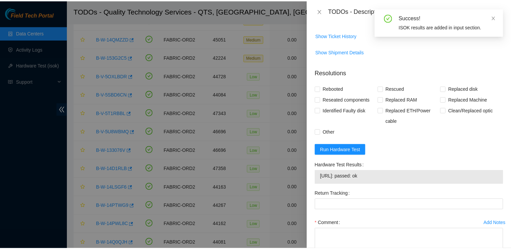
scroll to position [342, 0]
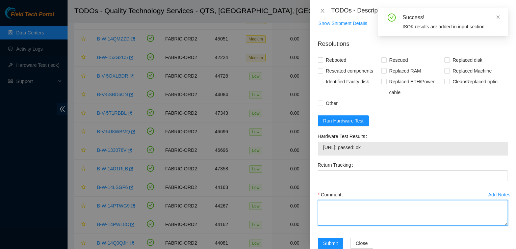
click at [342, 200] on textarea "Comment" at bounding box center [413, 213] width 190 height 26
type textarea "I"
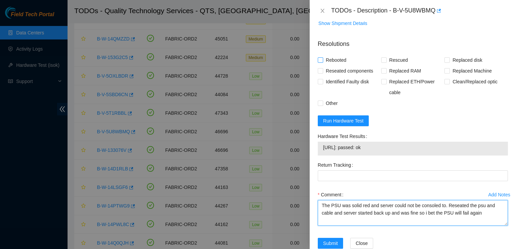
type textarea "The PSU was solid red and server could not be consoled to. Reseated the psu and…"
click at [321, 57] on input "Rebooted" at bounding box center [320, 59] width 5 height 5
checkbox input "true"
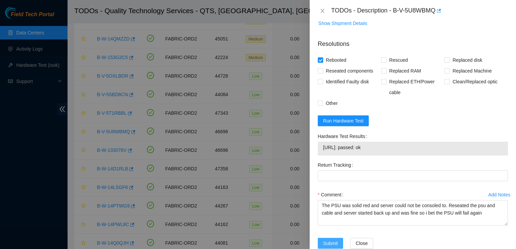
click at [333, 240] on span "Submit" at bounding box center [330, 243] width 15 height 7
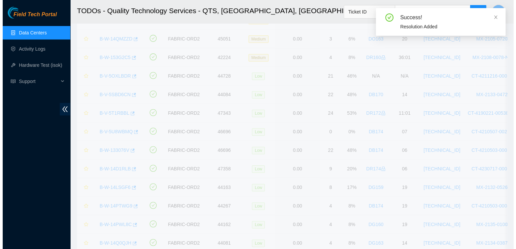
scroll to position [181, 0]
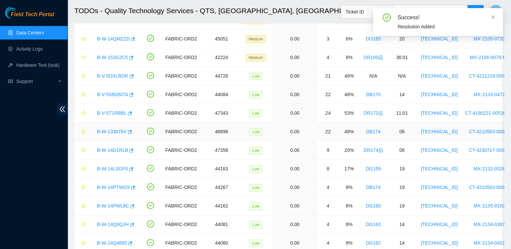
click at [113, 132] on link "B-W-133076V" at bounding box center [112, 131] width 30 height 5
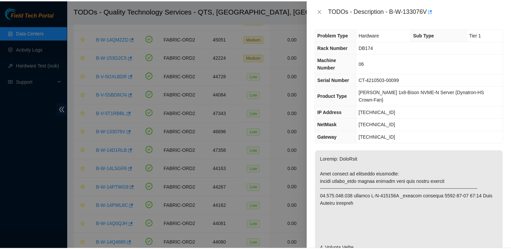
scroll to position [0, 0]
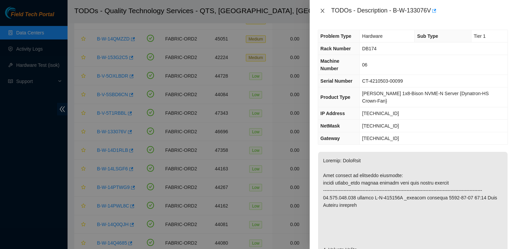
click at [322, 9] on icon "close" at bounding box center [322, 10] width 5 height 5
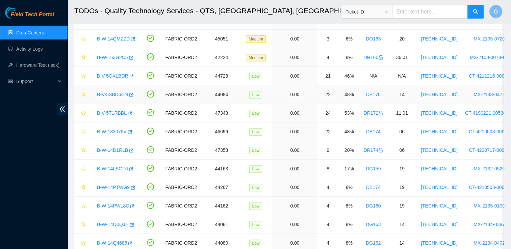
click at [116, 92] on link "B-V-5SBD6CN" at bounding box center [112, 94] width 31 height 5
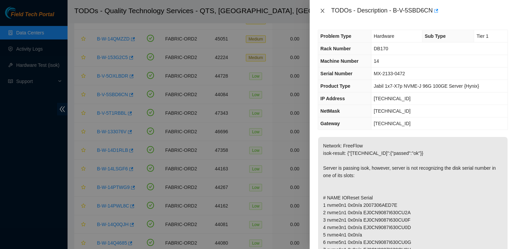
click at [322, 9] on icon "close" at bounding box center [322, 10] width 5 height 5
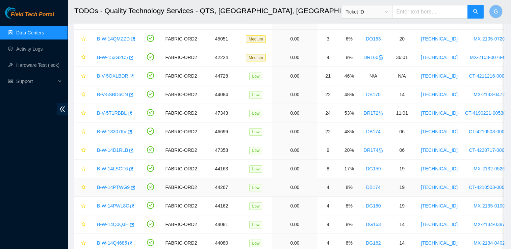
click at [112, 185] on link "B-W-14PTWG9" at bounding box center [113, 187] width 33 height 5
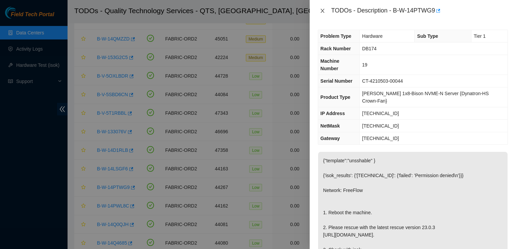
click at [323, 9] on icon "close" at bounding box center [322, 10] width 5 height 5
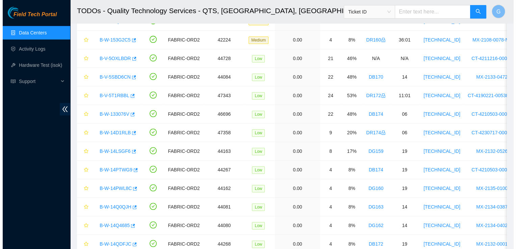
scroll to position [286, 0]
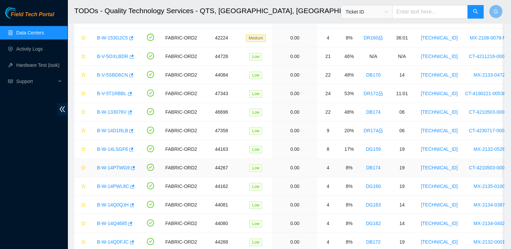
click at [116, 166] on link "B-W-14PTWG9" at bounding box center [113, 167] width 33 height 5
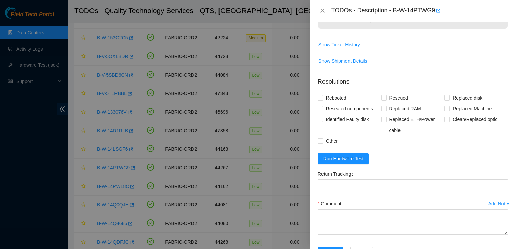
scroll to position [272, 0]
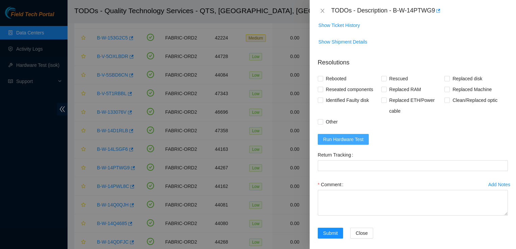
click at [334, 137] on span "Run Hardware Test" at bounding box center [343, 139] width 41 height 7
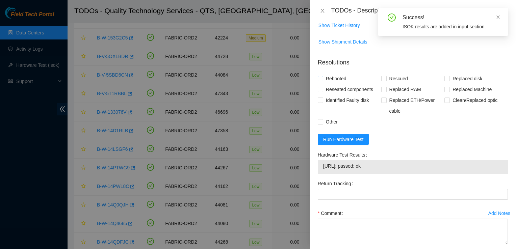
click at [322, 80] on input "Rebooted" at bounding box center [320, 78] width 5 height 5
checkbox input "true"
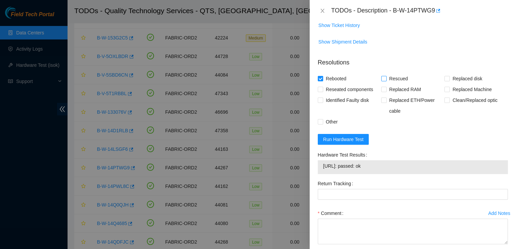
click at [382, 79] on input "Rescued" at bounding box center [384, 78] width 5 height 5
checkbox input "true"
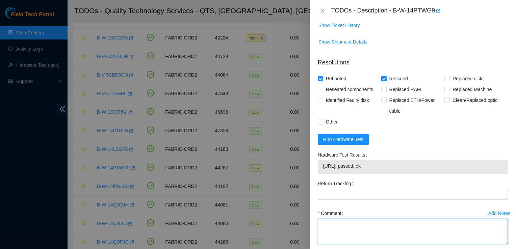
click at [328, 229] on textarea "Comment" at bounding box center [413, 232] width 190 height 26
type textarea "Followed steps"
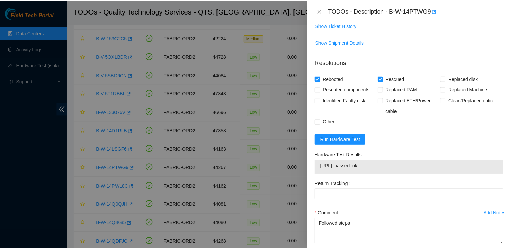
scroll to position [306, 0]
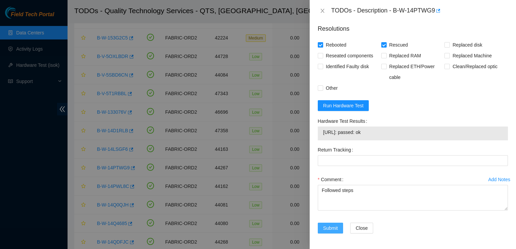
click at [332, 227] on span "Submit" at bounding box center [330, 228] width 15 height 7
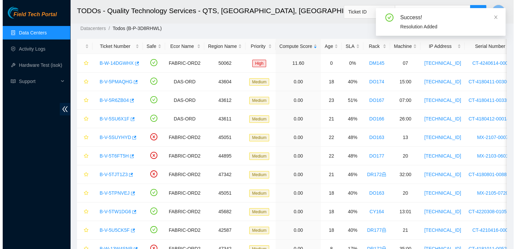
scroll to position [17, 0]
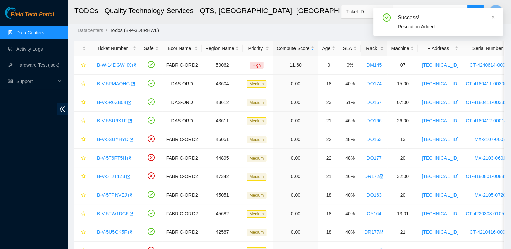
click at [367, 49] on div "Rack" at bounding box center [375, 48] width 20 height 7
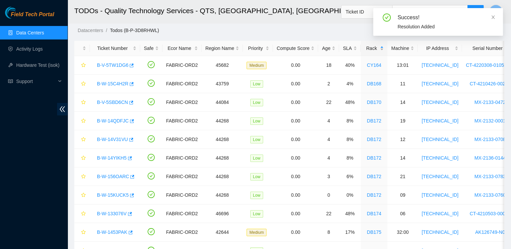
click at [367, 49] on div "Rack" at bounding box center [375, 48] width 20 height 7
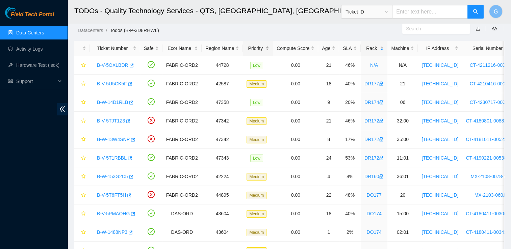
click at [253, 49] on div "Priority" at bounding box center [258, 48] width 23 height 7
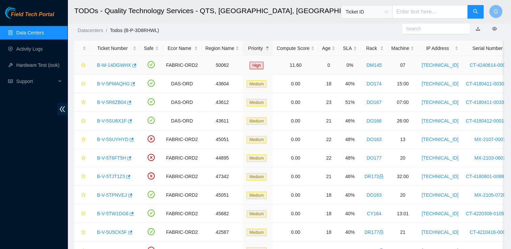
click at [113, 64] on link "B-W-14DGWHX" at bounding box center [114, 65] width 34 height 5
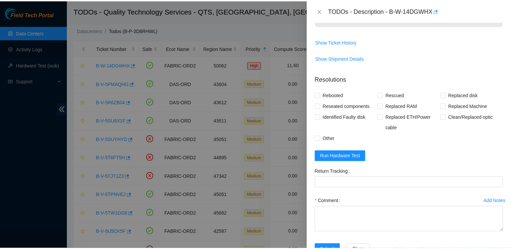
scroll to position [190, 0]
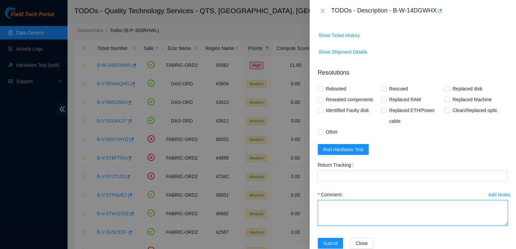
click at [341, 200] on textarea "Comment" at bounding box center [413, 213] width 190 height 26
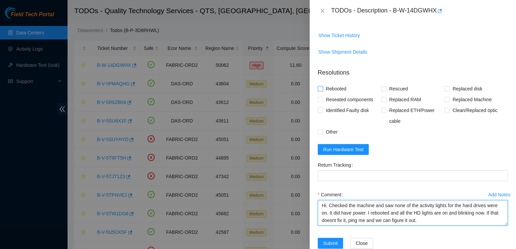
type textarea "Hi. Checked the machine and saw none of the activity lights for the hard drives…"
click at [321, 86] on input "Rebooted" at bounding box center [320, 88] width 5 height 5
checkbox input "true"
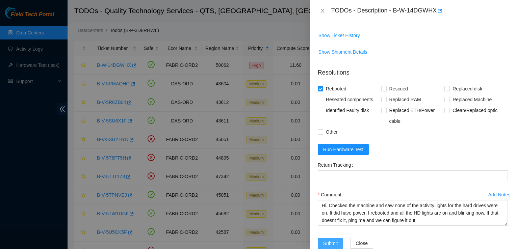
click at [330, 240] on span "Submit" at bounding box center [330, 243] width 15 height 7
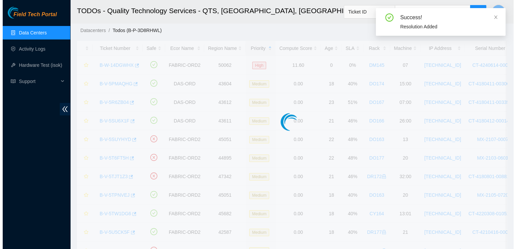
scroll to position [152, 0]
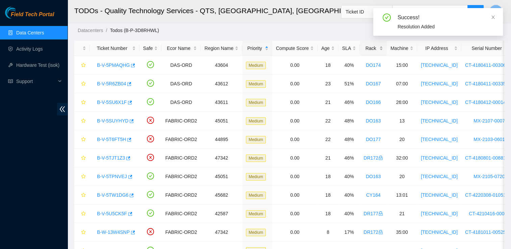
click at [367, 48] on div "Rack" at bounding box center [374, 48] width 20 height 7
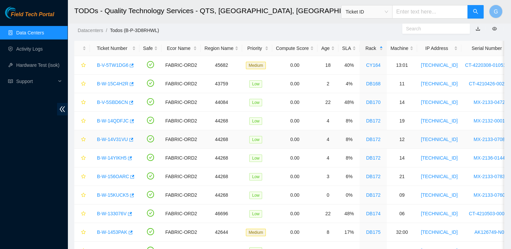
click at [111, 138] on link "B-W-14V31VU" at bounding box center [112, 139] width 31 height 5
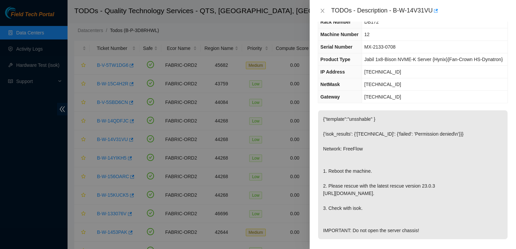
scroll to position [0, 0]
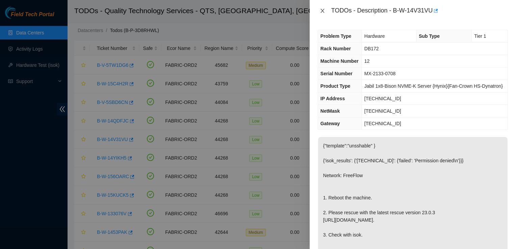
click at [321, 8] on icon "close" at bounding box center [322, 10] width 5 height 5
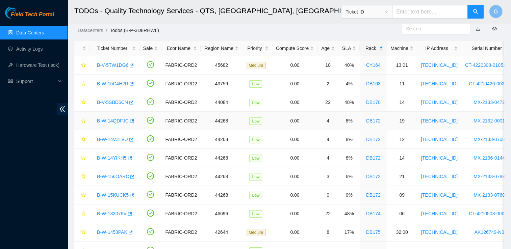
click at [107, 122] on link "B-W-14QDFJC" at bounding box center [113, 120] width 32 height 5
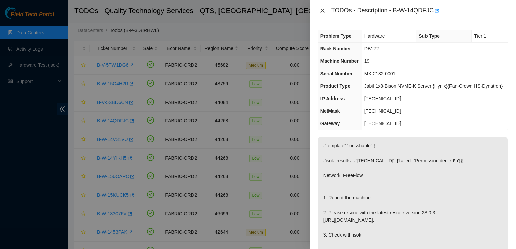
click at [325, 13] on icon "close" at bounding box center [322, 10] width 5 height 5
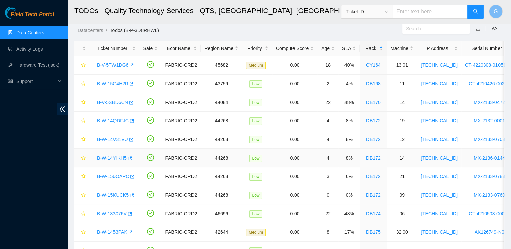
click at [115, 157] on link "B-W-14YIKH5" at bounding box center [112, 157] width 30 height 5
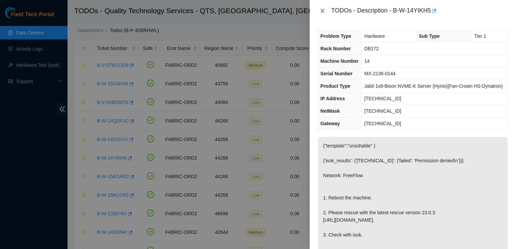
click at [323, 8] on icon "close" at bounding box center [322, 10] width 5 height 5
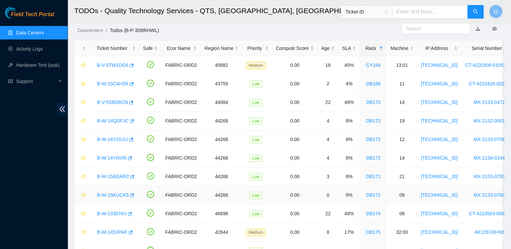
click at [115, 197] on link "B-W-15KUCK5" at bounding box center [113, 195] width 32 height 5
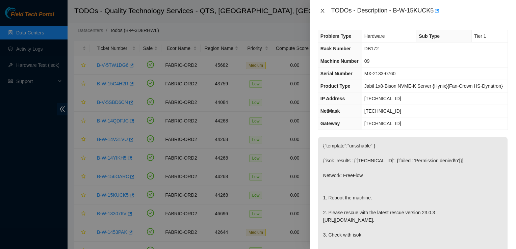
click at [322, 10] on icon "close" at bounding box center [322, 10] width 5 height 5
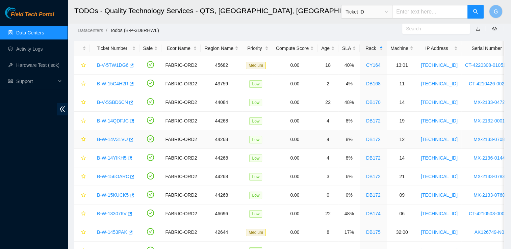
click at [110, 139] on link "B-W-14V31VU" at bounding box center [112, 139] width 31 height 5
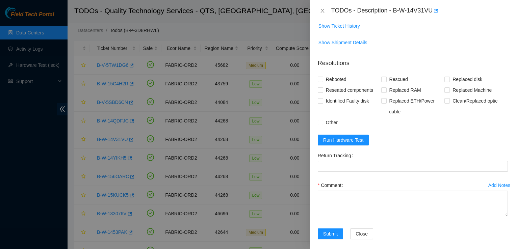
scroll to position [276, 0]
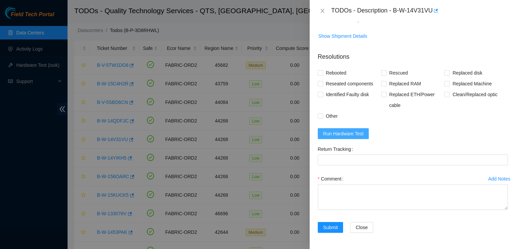
click at [354, 135] on span "Run Hardware Test" at bounding box center [343, 133] width 41 height 7
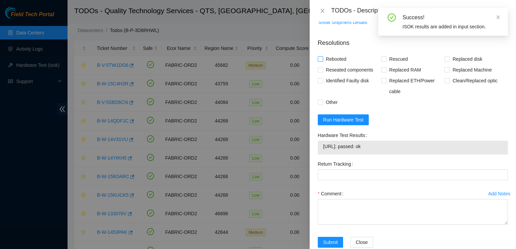
click at [318, 61] on input "Rebooted" at bounding box center [320, 58] width 5 height 5
checkbox input "true"
click at [383, 61] on input "Rescued" at bounding box center [384, 58] width 5 height 5
checkbox input "true"
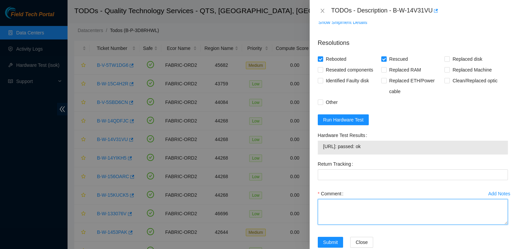
click at [325, 225] on textarea "Comment" at bounding box center [413, 212] width 190 height 26
type textarea "Followed steps"
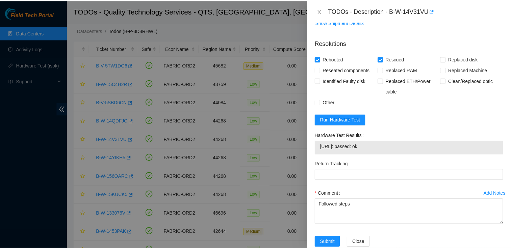
scroll to position [306, 0]
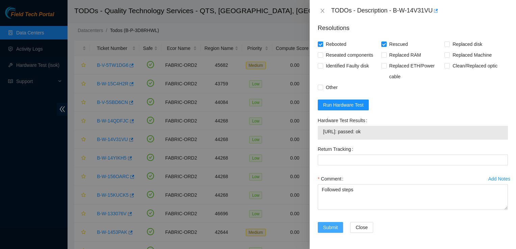
click at [332, 225] on span "Submit" at bounding box center [330, 227] width 15 height 7
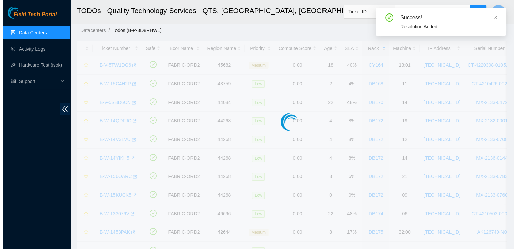
scroll to position [181, 0]
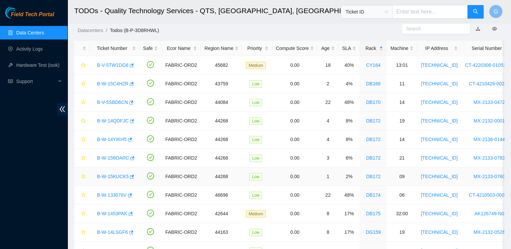
click at [115, 176] on link "B-W-15KUCK5" at bounding box center [113, 176] width 32 height 5
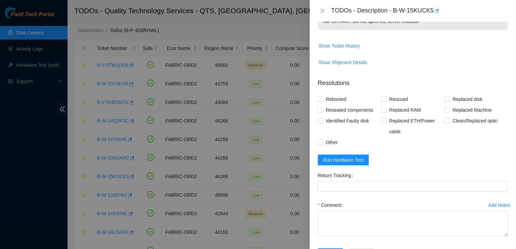
scroll to position [241, 0]
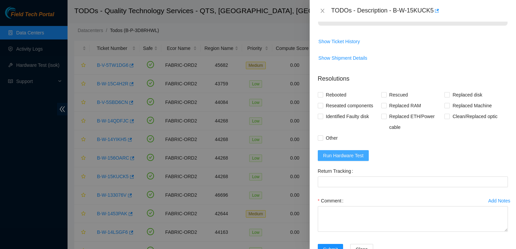
click at [330, 160] on span "Run Hardware Test" at bounding box center [343, 155] width 41 height 7
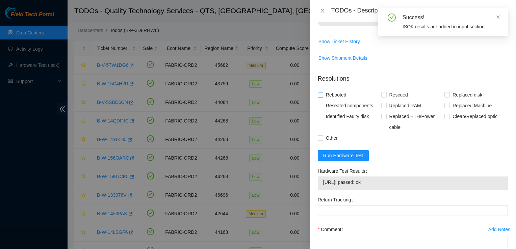
click at [323, 100] on span "Rebooted" at bounding box center [336, 95] width 26 height 11
click at [323, 97] on input "Rebooted" at bounding box center [320, 94] width 5 height 5
checkbox input "true"
click at [383, 97] on input "Rescued" at bounding box center [384, 94] width 5 height 5
checkbox input "true"
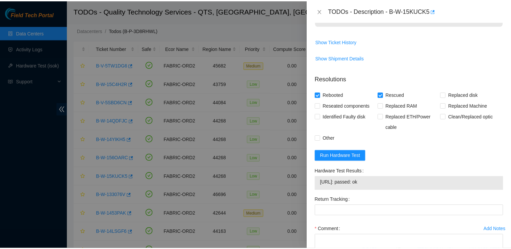
scroll to position [306, 0]
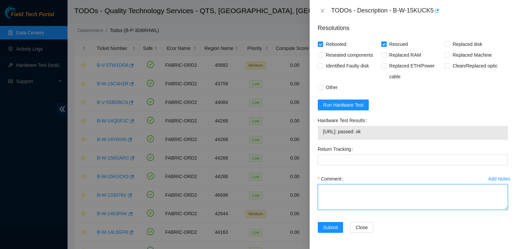
click at [363, 198] on textarea "Comment" at bounding box center [413, 198] width 190 height 26
type textarea "Followed steps"
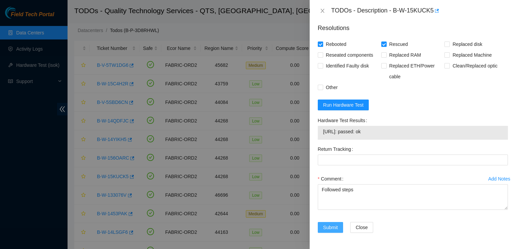
click at [334, 225] on span "Submit" at bounding box center [330, 227] width 15 height 7
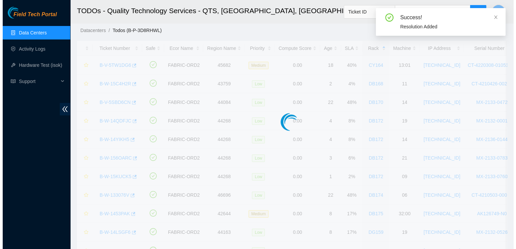
scroll to position [181, 0]
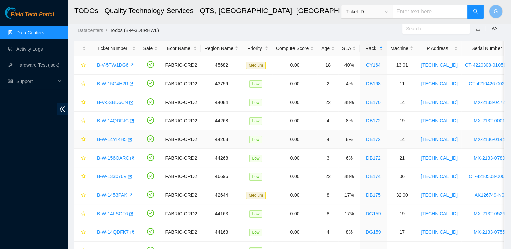
click at [111, 140] on link "B-W-14YIKH5" at bounding box center [112, 139] width 30 height 5
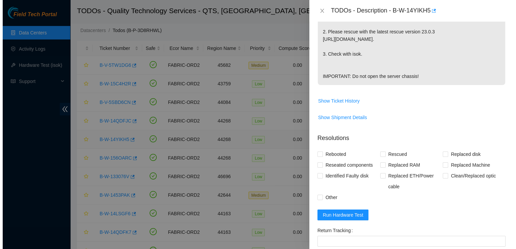
scroll to position [276, 0]
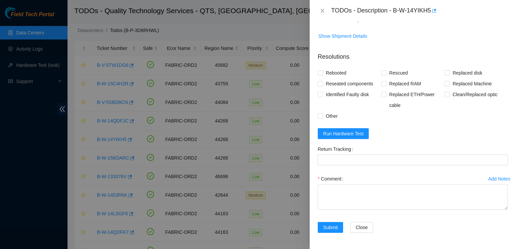
click at [490, 176] on button "Add Notes" at bounding box center [499, 179] width 23 height 11
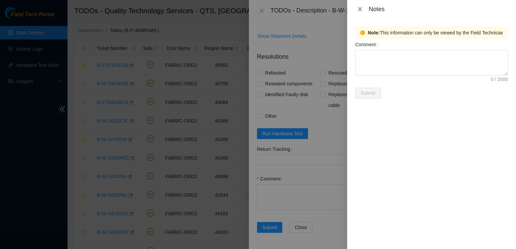
click at [361, 11] on icon "close" at bounding box center [360, 8] width 5 height 5
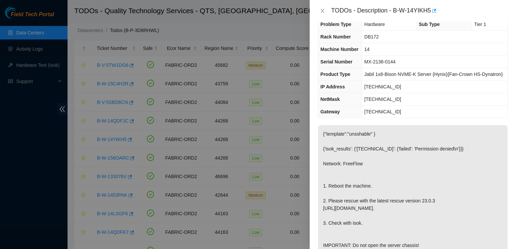
scroll to position [0, 0]
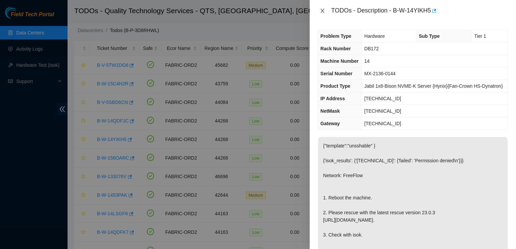
click at [322, 12] on icon "close" at bounding box center [323, 11] width 4 height 4
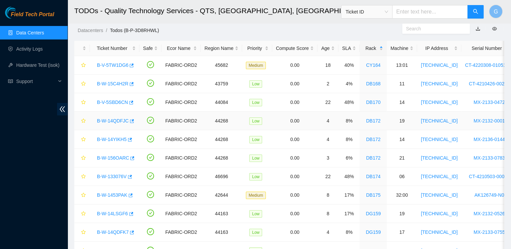
click at [109, 118] on link "B-W-14QDFJC" at bounding box center [113, 120] width 32 height 5
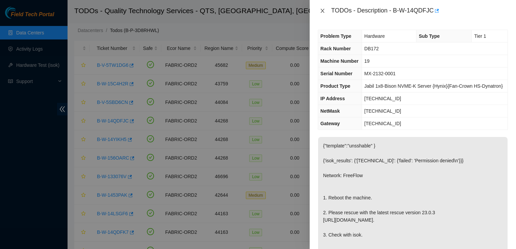
click at [325, 13] on icon "close" at bounding box center [322, 10] width 5 height 5
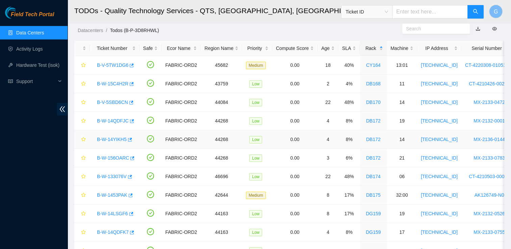
click at [119, 138] on link "B-W-14YIKH5" at bounding box center [112, 139] width 30 height 5
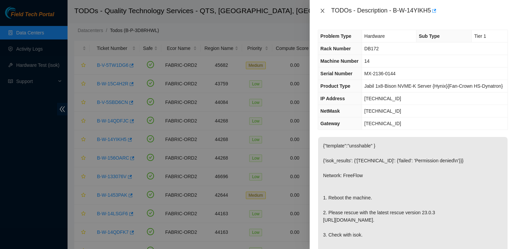
click at [324, 10] on icon "close" at bounding box center [322, 10] width 5 height 5
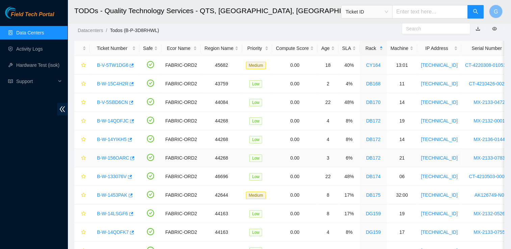
click at [118, 156] on link "B-W-156OARC" at bounding box center [113, 157] width 32 height 5
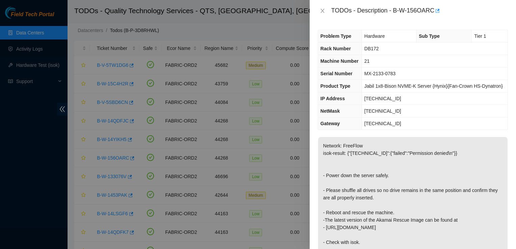
click at [323, 14] on div "TODOs - Description - B-W-156OARC" at bounding box center [413, 10] width 190 height 11
click at [323, 13] on icon "close" at bounding box center [322, 10] width 5 height 5
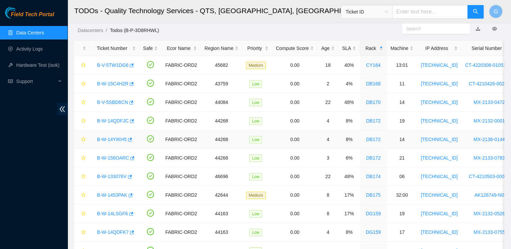
click at [110, 138] on link "B-W-14YIKH5" at bounding box center [112, 139] width 30 height 5
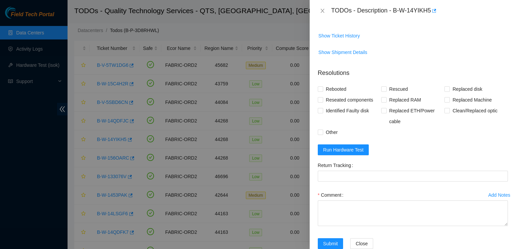
scroll to position [276, 0]
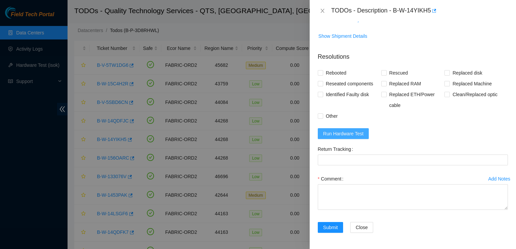
click at [328, 134] on span "Run Hardware Test" at bounding box center [343, 133] width 41 height 7
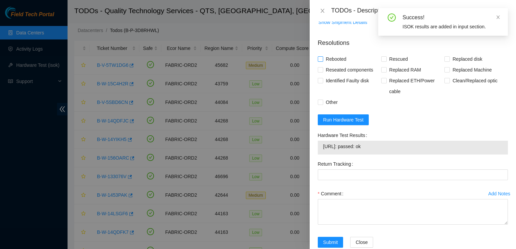
click at [321, 61] on input "Rebooted" at bounding box center [320, 58] width 5 height 5
checkbox input "true"
click at [382, 61] on input "Rescued" at bounding box center [384, 58] width 5 height 5
checkbox input "true"
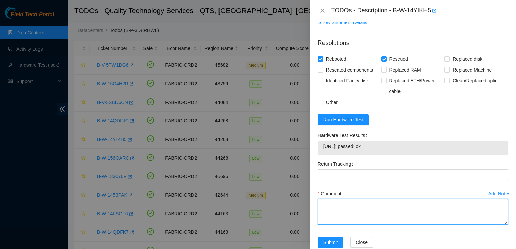
click at [335, 220] on textarea "Comment" at bounding box center [413, 212] width 190 height 26
type textarea "Followed steps"
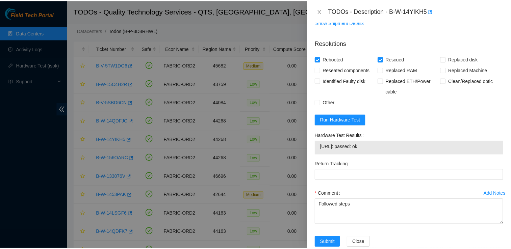
scroll to position [306, 0]
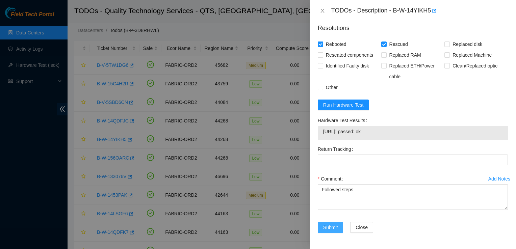
click at [330, 228] on span "Submit" at bounding box center [330, 227] width 15 height 7
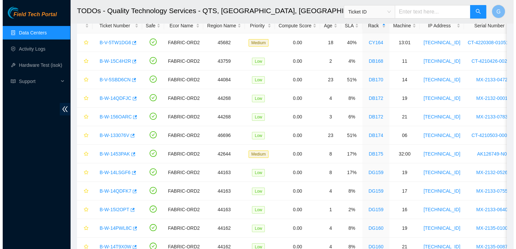
scroll to position [39, 0]
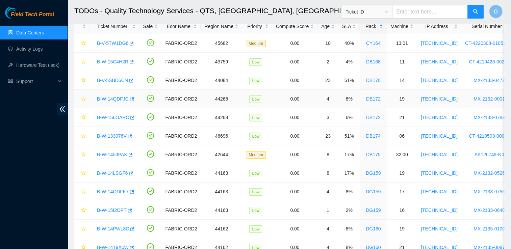
click at [117, 98] on link "B-W-14QDFJC" at bounding box center [113, 98] width 32 height 5
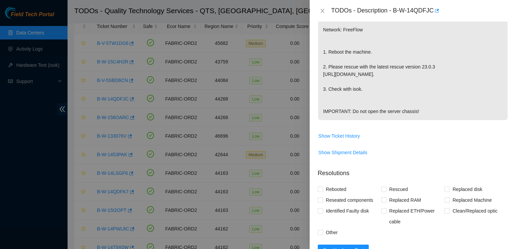
scroll to position [220, 0]
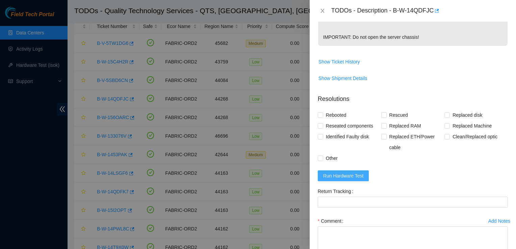
click at [344, 180] on span "Run Hardware Test" at bounding box center [343, 175] width 41 height 7
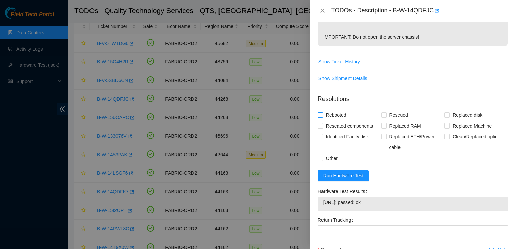
click at [320, 117] on input "Rebooted" at bounding box center [320, 115] width 5 height 5
checkbox input "true"
click at [382, 117] on input "Rescued" at bounding box center [384, 115] width 5 height 5
checkbox input "true"
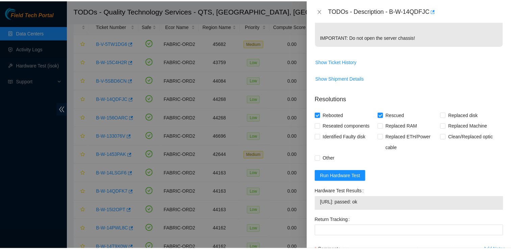
scroll to position [306, 0]
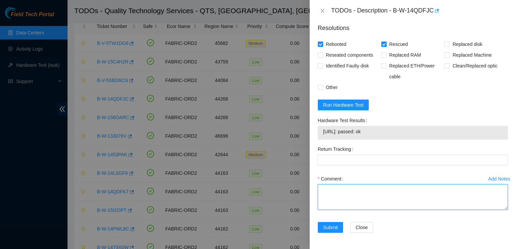
click at [345, 195] on textarea "Comment" at bounding box center [413, 198] width 190 height 26
type textarea "Followed steps"
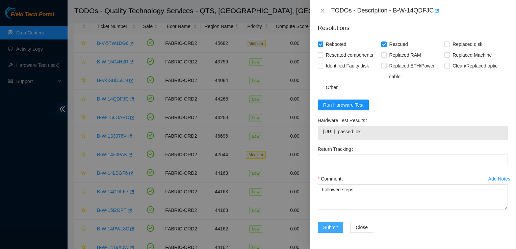
click at [329, 227] on span "Submit" at bounding box center [330, 227] width 15 height 7
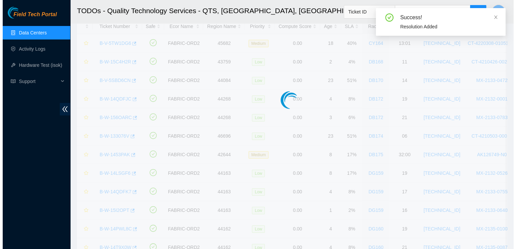
scroll to position [181, 0]
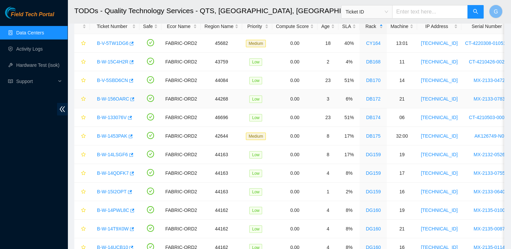
click at [118, 99] on link "B-W-156OARC" at bounding box center [113, 98] width 32 height 5
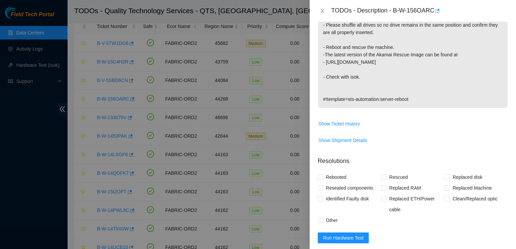
scroll to position [269, 0]
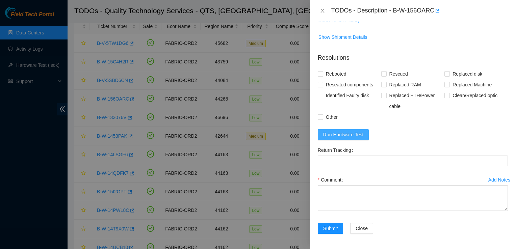
click at [339, 137] on span "Run Hardware Test" at bounding box center [343, 134] width 41 height 7
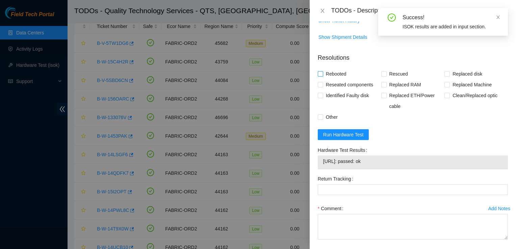
click at [323, 72] on span "Rebooted" at bounding box center [336, 74] width 26 height 11
click at [323, 72] on input "Rebooted" at bounding box center [320, 73] width 5 height 5
checkbox input "true"
click at [383, 73] on input "Rescued" at bounding box center [384, 73] width 5 height 5
checkbox input "true"
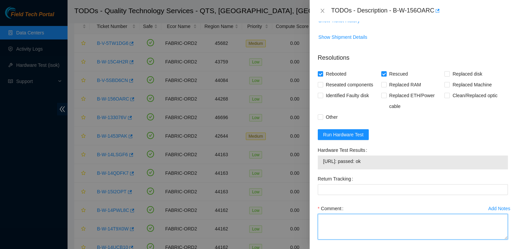
click at [334, 216] on textarea "Comment" at bounding box center [413, 227] width 190 height 26
type textarea "F"
type textarea "Followed steps"
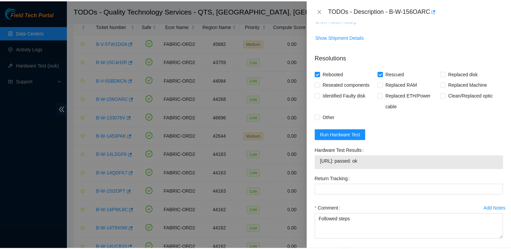
scroll to position [298, 0]
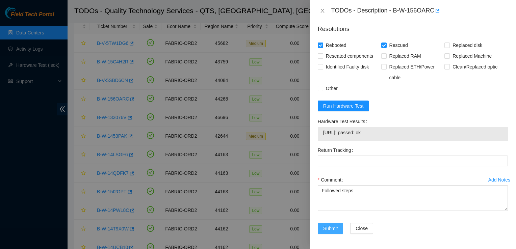
click at [330, 229] on span "Submit" at bounding box center [330, 228] width 15 height 7
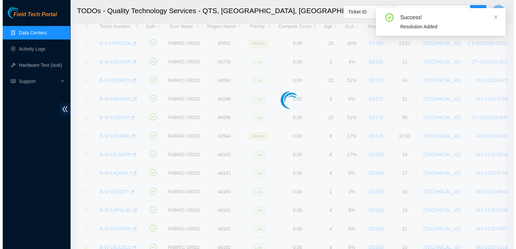
scroll to position [181, 0]
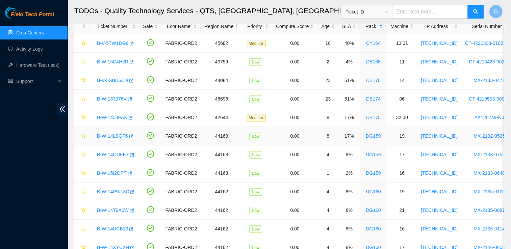
click at [113, 131] on div "B-W-14LSGF6" at bounding box center [115, 136] width 42 height 11
click at [115, 137] on link "B-W-14LSGF6" at bounding box center [112, 136] width 31 height 5
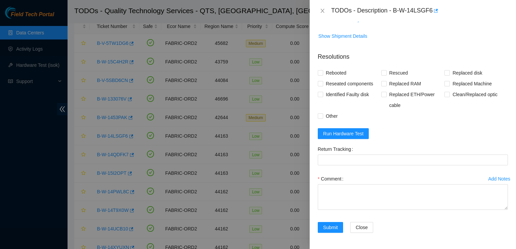
scroll to position [0, 0]
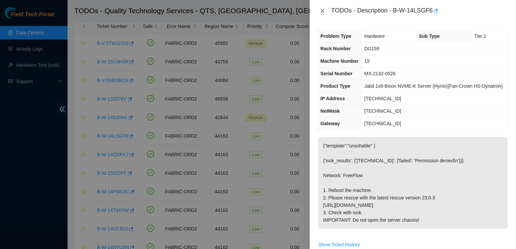
click at [325, 9] on icon "close" at bounding box center [322, 10] width 5 height 5
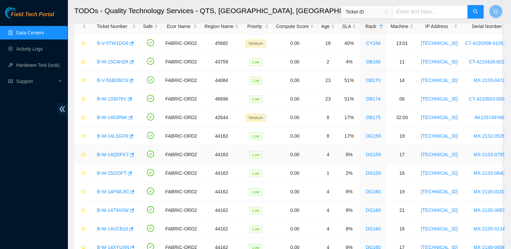
click at [119, 154] on link "B-W-14QDFK7" at bounding box center [113, 154] width 32 height 5
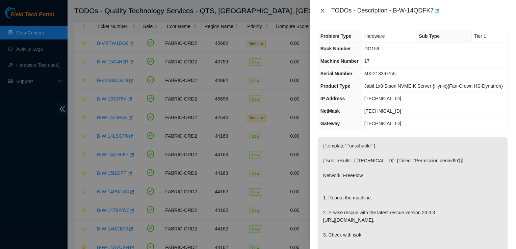
click at [324, 12] on icon "close" at bounding box center [323, 11] width 4 height 4
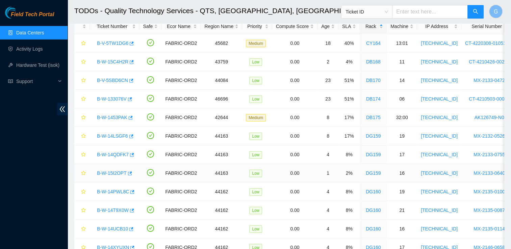
click at [120, 173] on link "B-W-15I2OPT" at bounding box center [112, 173] width 30 height 5
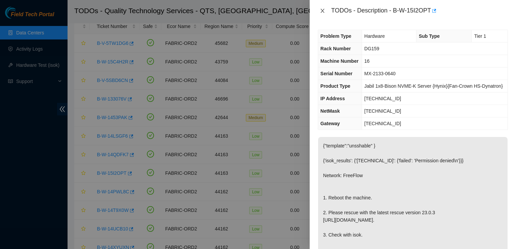
click at [323, 12] on icon "close" at bounding box center [322, 10] width 5 height 5
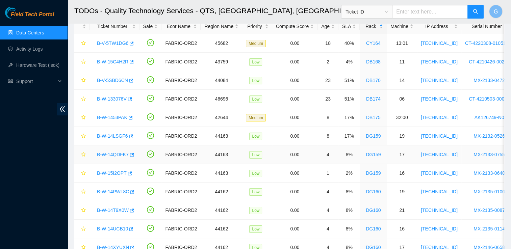
click at [111, 153] on link "B-W-14QDFK7" at bounding box center [113, 154] width 32 height 5
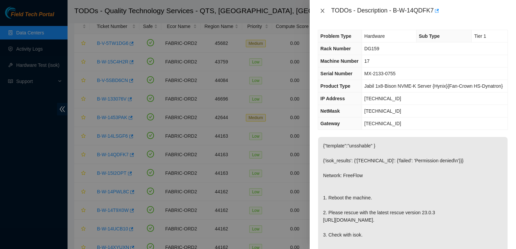
click at [323, 8] on icon "close" at bounding box center [322, 10] width 5 height 5
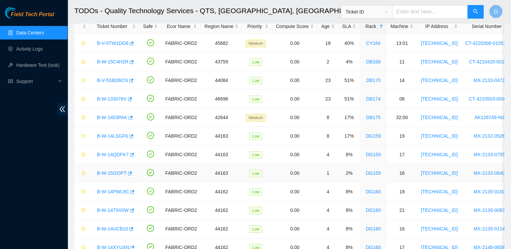
click at [114, 172] on link "B-W-15I2OPT" at bounding box center [112, 173] width 30 height 5
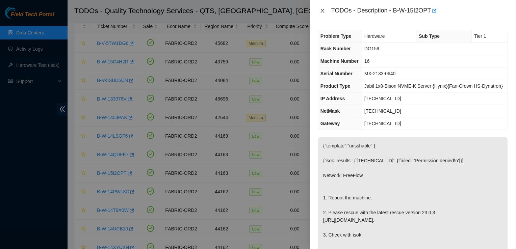
click at [324, 10] on icon "close" at bounding box center [322, 10] width 5 height 5
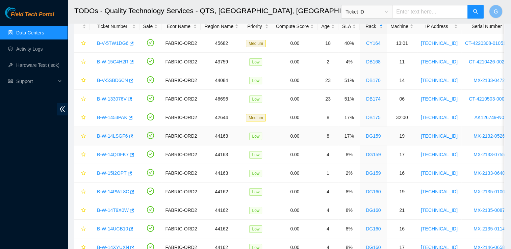
click at [110, 137] on link "B-W-14LSGF6" at bounding box center [112, 136] width 31 height 5
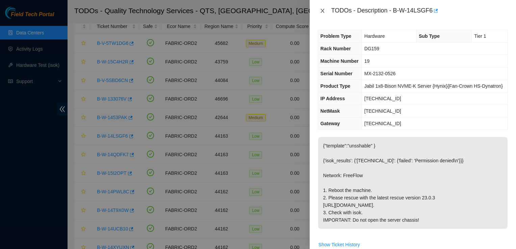
click at [321, 12] on icon "close" at bounding box center [323, 11] width 4 height 4
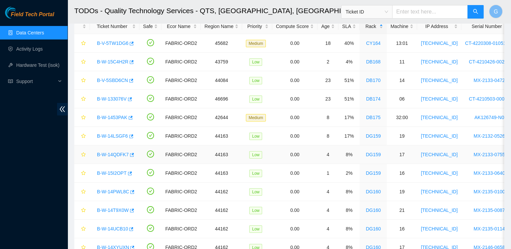
click at [111, 153] on link "B-W-14QDFK7" at bounding box center [113, 154] width 32 height 5
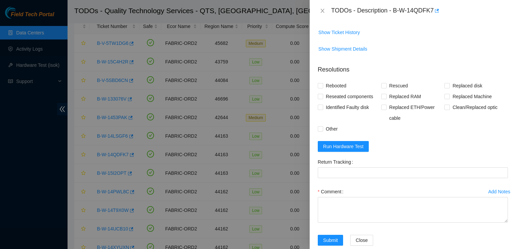
scroll to position [276, 0]
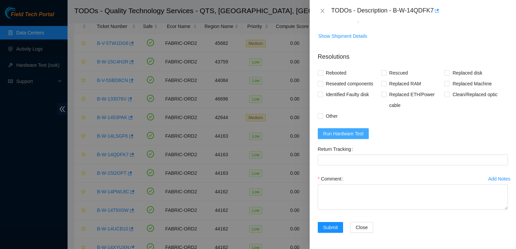
click at [335, 139] on button "Run Hardware Test" at bounding box center [343, 133] width 51 height 11
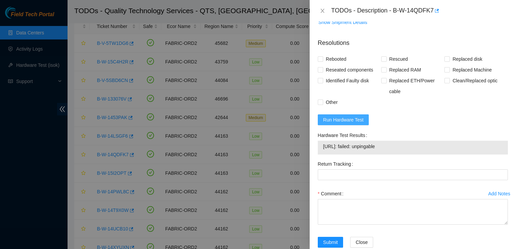
click at [340, 124] on span "Run Hardware Test" at bounding box center [343, 119] width 41 height 7
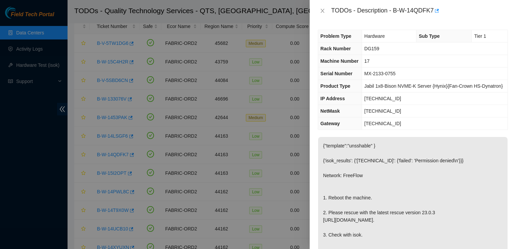
scroll to position [306, 0]
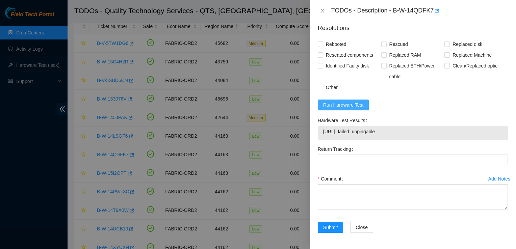
click at [348, 107] on span "Run Hardware Test" at bounding box center [343, 104] width 41 height 7
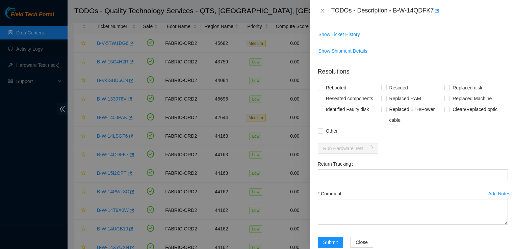
scroll to position [276, 0]
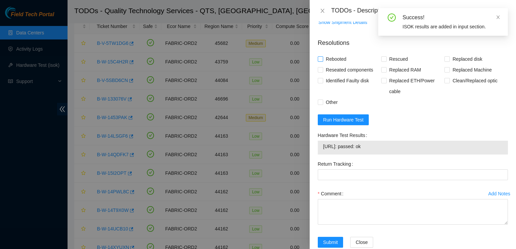
click at [321, 61] on input "Rebooted" at bounding box center [320, 58] width 5 height 5
checkbox input "true"
click at [382, 61] on input "Rescued" at bounding box center [384, 58] width 5 height 5
checkbox input "true"
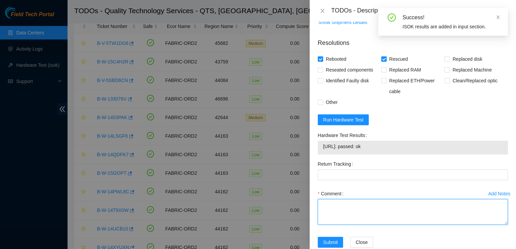
click at [341, 223] on textarea "Comment" at bounding box center [413, 212] width 190 height 26
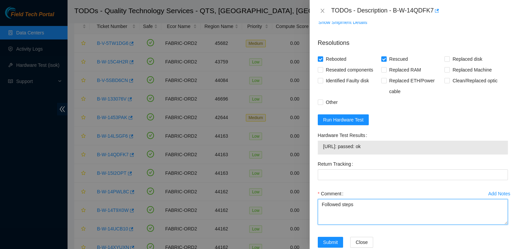
type textarea "Followed steps"
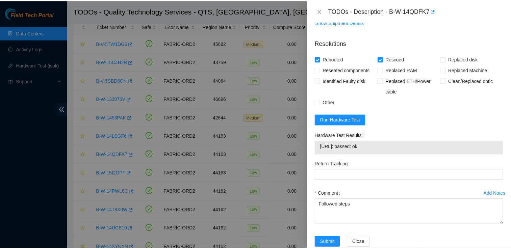
scroll to position [306, 0]
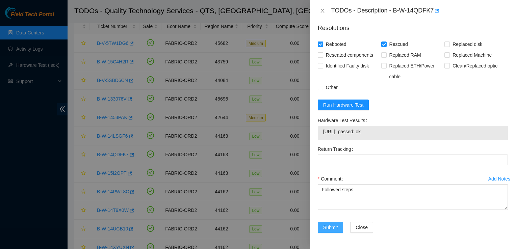
click at [326, 229] on span "Submit" at bounding box center [330, 227] width 15 height 7
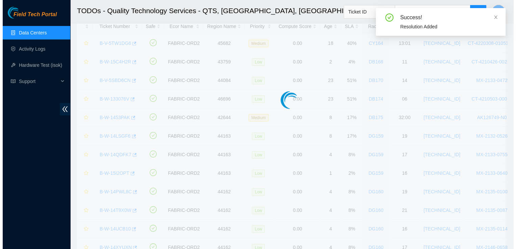
scroll to position [181, 0]
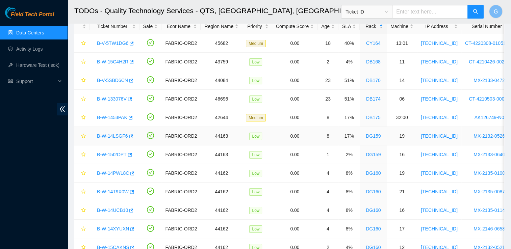
click at [116, 137] on link "B-W-14LSGF6" at bounding box center [112, 136] width 31 height 5
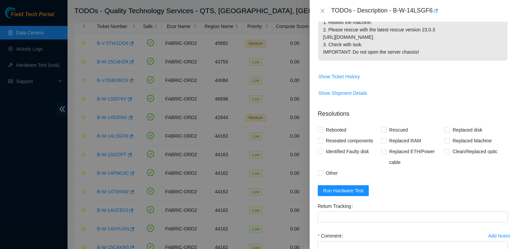
scroll to position [236, 0]
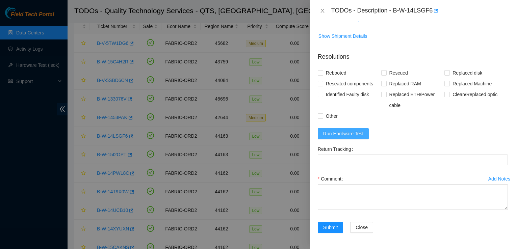
click at [340, 137] on span "Run Hardware Test" at bounding box center [343, 133] width 41 height 7
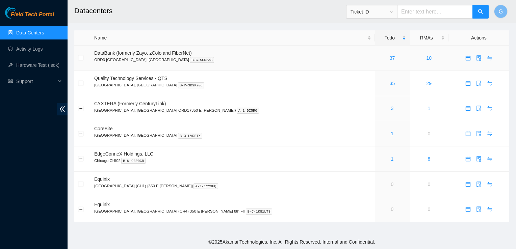
click at [375, 64] on td "37" at bounding box center [392, 58] width 35 height 25
click at [390, 82] on link "35" at bounding box center [392, 83] width 5 height 5
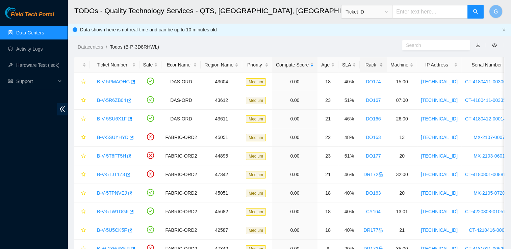
click at [364, 62] on div "Rack" at bounding box center [374, 64] width 20 height 7
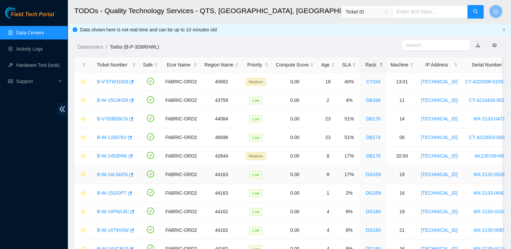
click at [110, 174] on link "B-W-14LSGF6" at bounding box center [112, 174] width 31 height 5
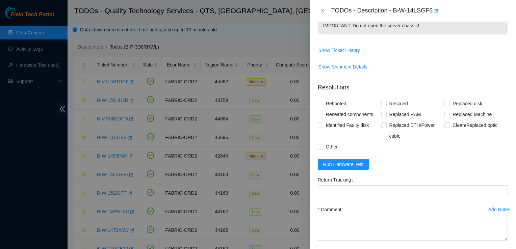
scroll to position [239, 0]
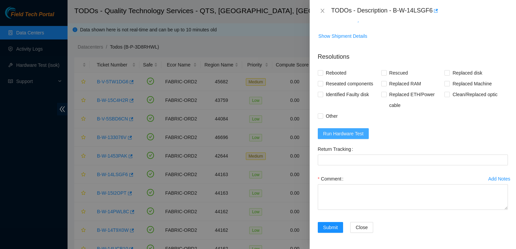
click at [354, 132] on span "Run Hardware Test" at bounding box center [343, 133] width 41 height 7
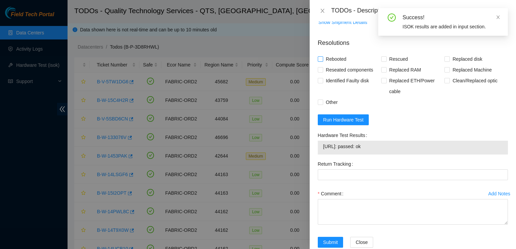
click at [323, 65] on label "Rebooted" at bounding box center [333, 59] width 31 height 11
click at [323, 61] on input "Rebooted" at bounding box center [320, 58] width 5 height 5
checkbox input "true"
click at [387, 65] on span "Rescued" at bounding box center [399, 59] width 24 height 11
click at [386, 61] on input "Rescued" at bounding box center [384, 58] width 5 height 5
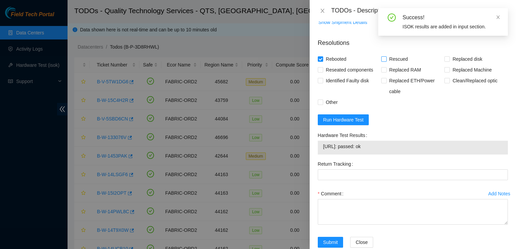
checkbox input "true"
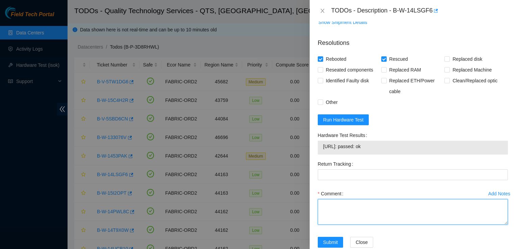
click at [323, 219] on textarea "Comment" at bounding box center [413, 212] width 190 height 26
type textarea "Followed steps"
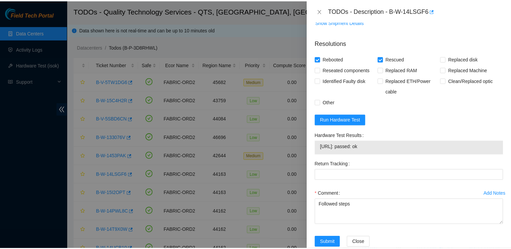
scroll to position [268, 0]
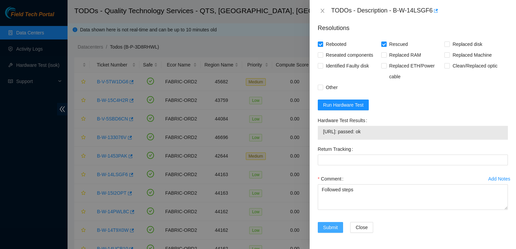
click at [334, 224] on span "Submit" at bounding box center [330, 227] width 15 height 7
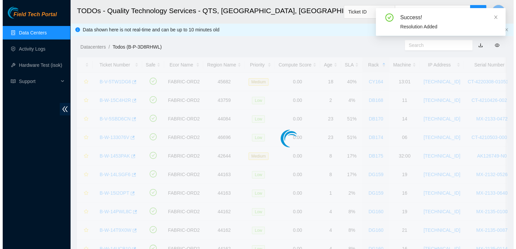
scroll to position [181, 0]
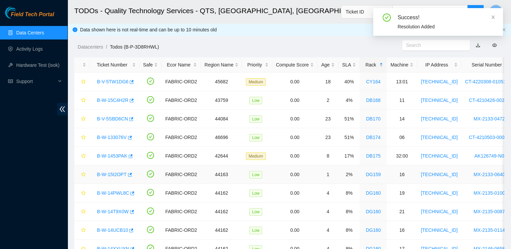
click at [116, 174] on link "B-W-15I2OPT" at bounding box center [112, 174] width 30 height 5
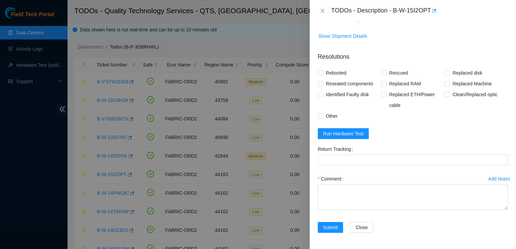
scroll to position [276, 0]
click at [342, 136] on span "Run Hardware Test" at bounding box center [343, 133] width 41 height 7
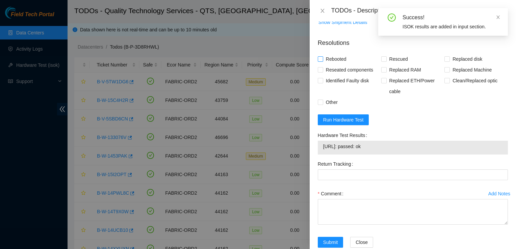
click at [323, 62] on span at bounding box center [320, 58] width 5 height 5
click at [323, 61] on input "Rebooted" at bounding box center [320, 58] width 5 height 5
checkbox input "true"
click at [385, 62] on span at bounding box center [384, 58] width 5 height 5
click at [385, 61] on input "Rescued" at bounding box center [384, 58] width 5 height 5
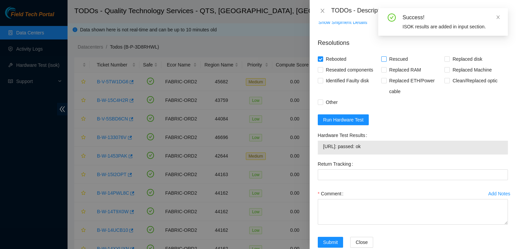
checkbox input "true"
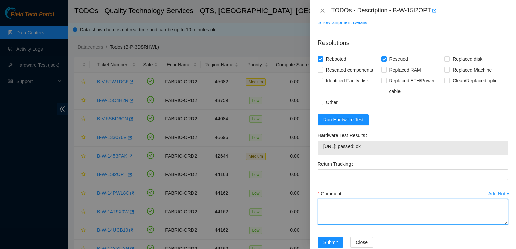
click at [330, 218] on textarea "Comment" at bounding box center [413, 212] width 190 height 26
type textarea "Followed steps"
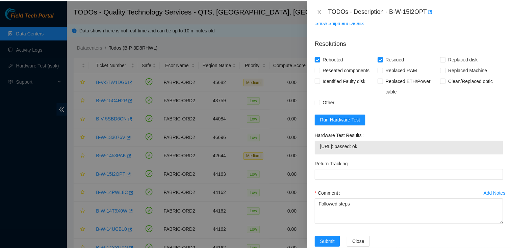
scroll to position [306, 0]
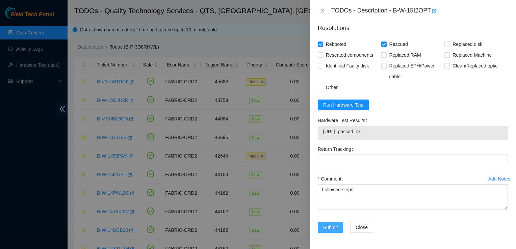
click at [333, 223] on button "Submit" at bounding box center [331, 227] width 26 height 11
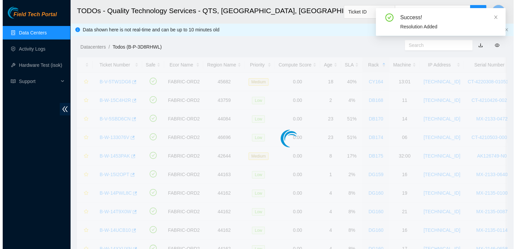
scroll to position [181, 0]
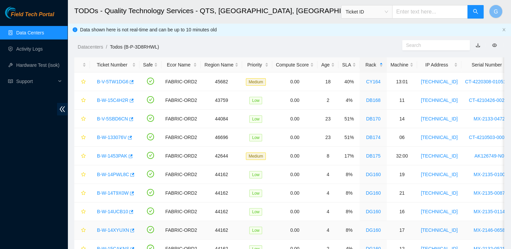
click at [332, 224] on td "4" at bounding box center [328, 230] width 21 height 19
click at [332, 228] on td "4" at bounding box center [328, 230] width 21 height 19
click at [116, 175] on link "B-W-14PWL8C" at bounding box center [113, 174] width 32 height 5
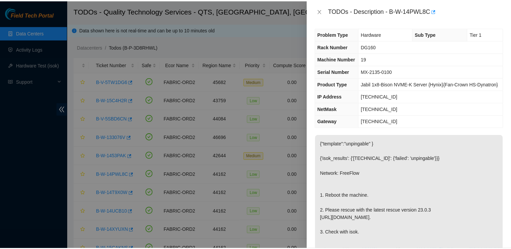
scroll to position [0, 0]
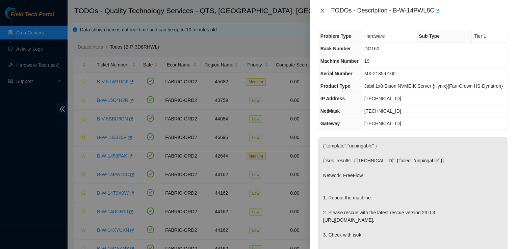
click at [325, 11] on icon "close" at bounding box center [322, 10] width 5 height 5
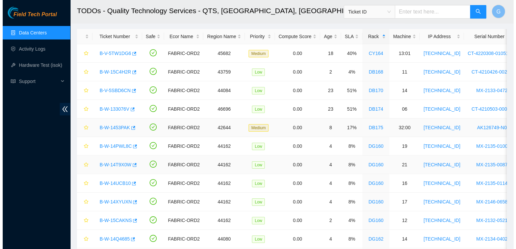
scroll to position [27, 0]
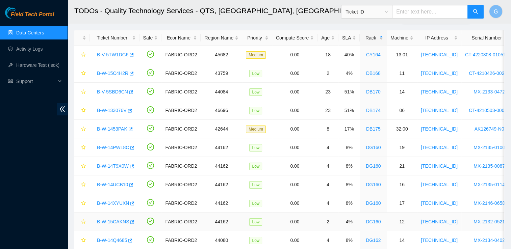
click at [110, 219] on link "B-W-15CAKNS" at bounding box center [113, 221] width 32 height 5
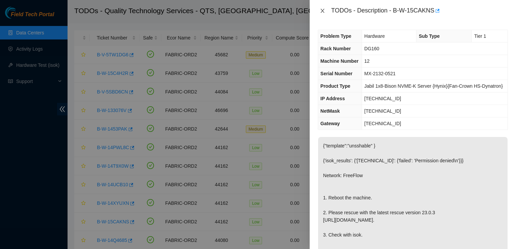
click at [327, 13] on button "Close" at bounding box center [322, 11] width 9 height 6
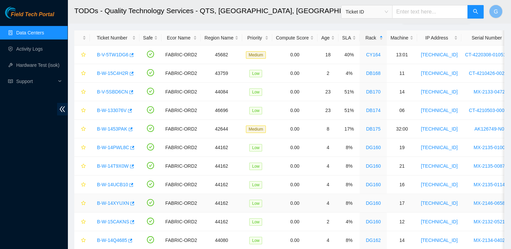
click at [119, 201] on link "B-W-14XYUXN" at bounding box center [113, 203] width 32 height 5
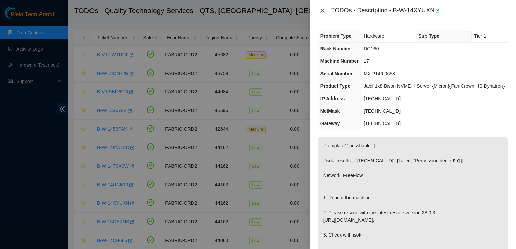
click at [324, 7] on div "TODOs - Description - B-W-14XYUXN" at bounding box center [413, 10] width 190 height 11
click at [323, 10] on icon "close" at bounding box center [323, 11] width 4 height 4
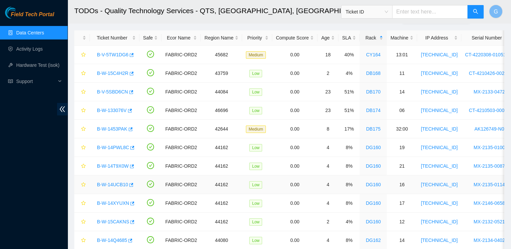
click at [116, 184] on link "B-W-14UCB10" at bounding box center [112, 184] width 31 height 5
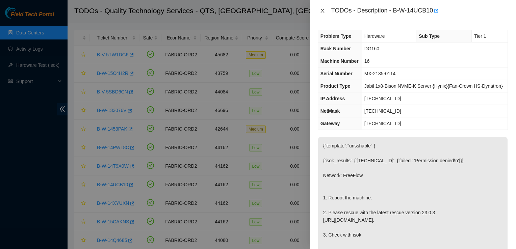
click at [323, 9] on icon "close" at bounding box center [322, 10] width 5 height 5
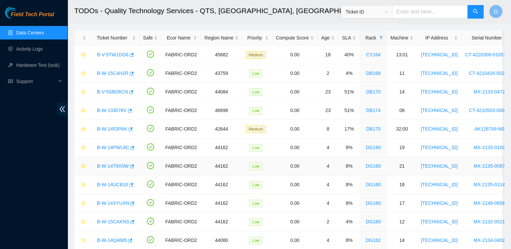
click at [115, 165] on link "B-W-14T9X0W" at bounding box center [113, 166] width 32 height 5
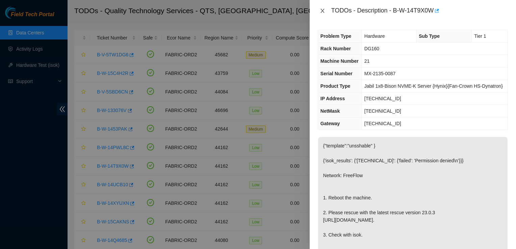
click at [323, 9] on icon "close" at bounding box center [322, 10] width 5 height 5
click at [323, 9] on icon "close" at bounding box center [323, 11] width 4 height 4
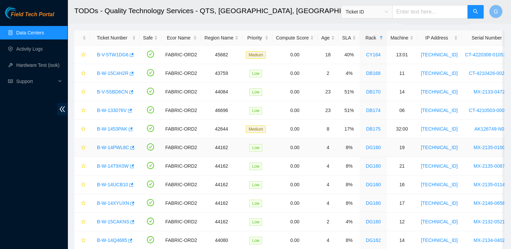
click at [113, 145] on link "B-W-14PWL8C" at bounding box center [113, 147] width 32 height 5
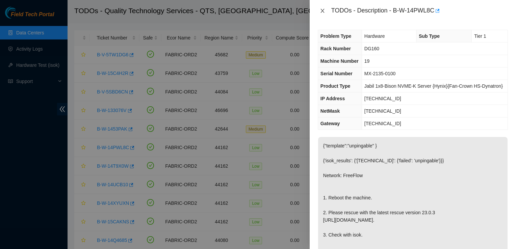
click at [324, 8] on icon "close" at bounding box center [322, 10] width 5 height 5
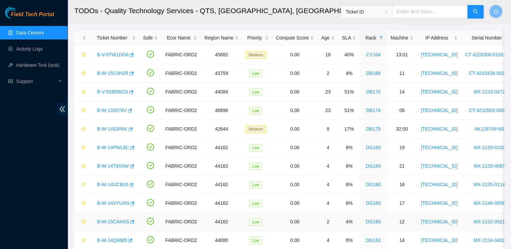
click at [114, 220] on link "B-W-15CAKNS" at bounding box center [113, 221] width 32 height 5
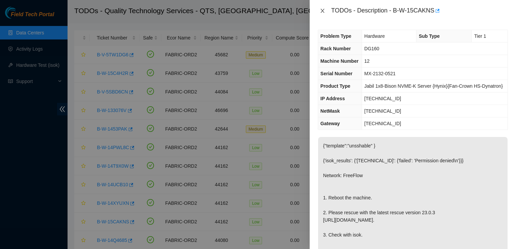
click at [324, 11] on icon "close" at bounding box center [322, 10] width 5 height 5
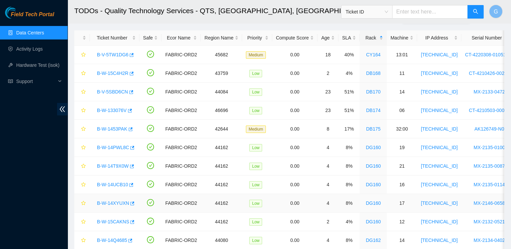
click at [116, 202] on link "B-W-14XYUXN" at bounding box center [113, 203] width 32 height 5
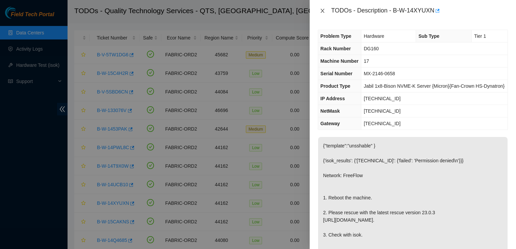
click at [322, 9] on icon "close" at bounding box center [322, 10] width 5 height 5
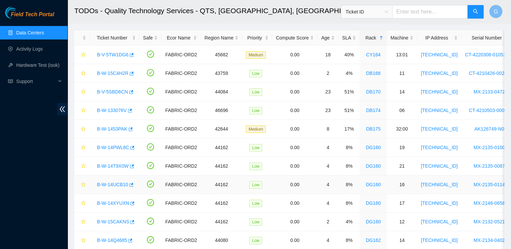
click at [107, 185] on link "B-W-14UCB10" at bounding box center [112, 184] width 31 height 5
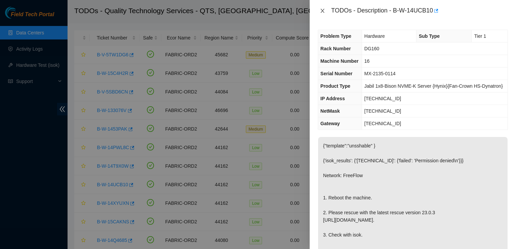
click at [322, 10] on icon "close" at bounding box center [322, 10] width 5 height 5
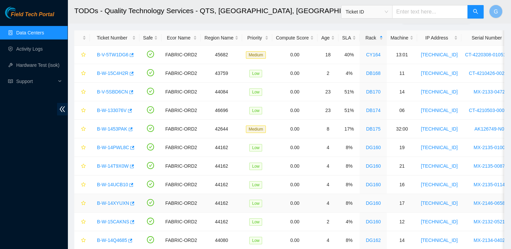
click at [112, 201] on link "B-W-14XYUXN" at bounding box center [113, 203] width 32 height 5
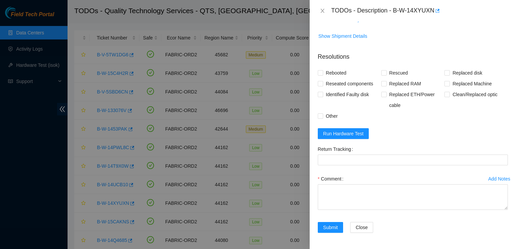
scroll to position [291, 0]
click at [348, 137] on span "Run Hardware Test" at bounding box center [343, 133] width 41 height 7
click at [413, 48] on p "Resolutions" at bounding box center [413, 54] width 190 height 15
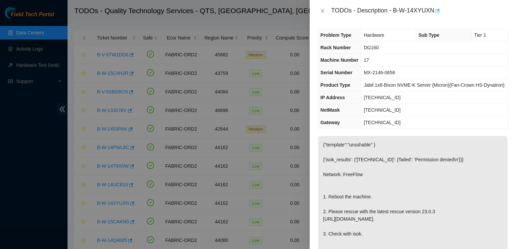
scroll to position [290, 0]
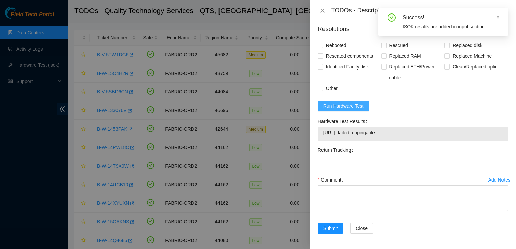
click at [344, 110] on span "Run Hardware Test" at bounding box center [343, 105] width 41 height 7
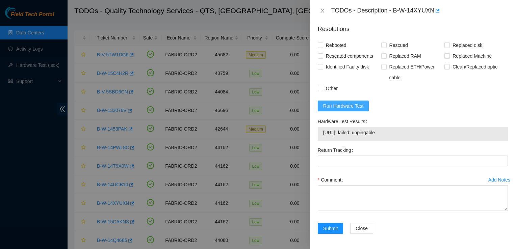
click at [344, 110] on span "Run Hardware Test" at bounding box center [343, 105] width 41 height 7
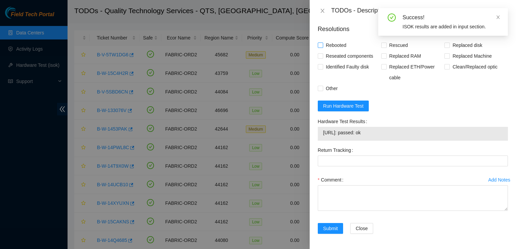
click at [319, 47] on input "Rebooted" at bounding box center [320, 45] width 5 height 5
checkbox input "true"
click at [383, 47] on input "Rescued" at bounding box center [384, 45] width 5 height 5
checkbox input "true"
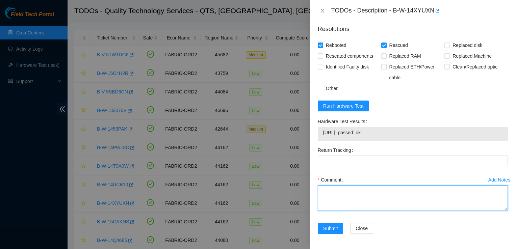
click at [336, 211] on textarea "Comment" at bounding box center [413, 199] width 190 height 26
type textarea "Followed steps"
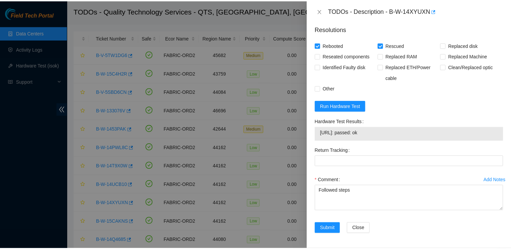
scroll to position [320, 0]
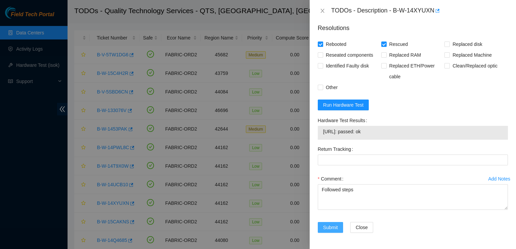
click at [328, 229] on span "Submit" at bounding box center [330, 227] width 15 height 7
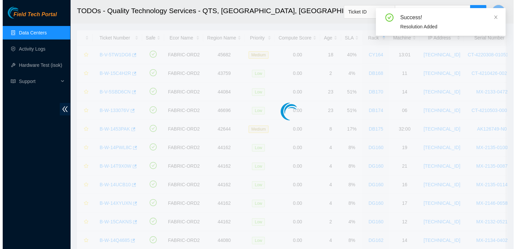
scroll to position [181, 0]
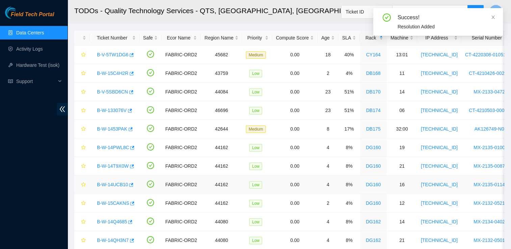
click at [111, 183] on link "B-W-14UCB10" at bounding box center [112, 184] width 31 height 5
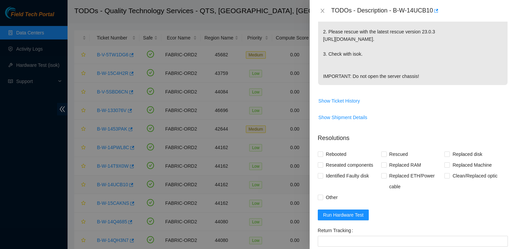
scroll to position [276, 0]
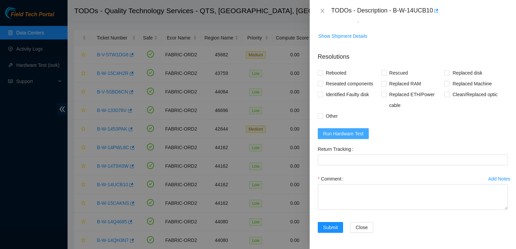
click at [358, 132] on span "Run Hardware Test" at bounding box center [343, 133] width 41 height 7
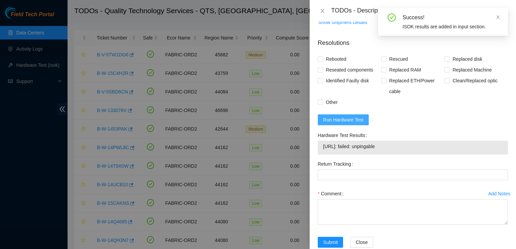
click at [349, 124] on span "Run Hardware Test" at bounding box center [343, 119] width 41 height 7
click at [321, 61] on input "Rebooted" at bounding box center [320, 58] width 5 height 5
checkbox input "true"
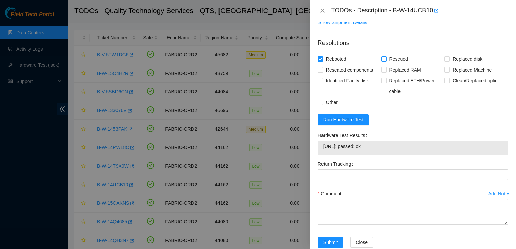
click at [383, 61] on input "Rescued" at bounding box center [384, 58] width 5 height 5
checkbox input "true"
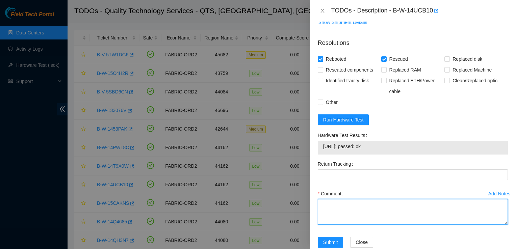
click at [353, 220] on textarea "Comment" at bounding box center [413, 212] width 190 height 26
type textarea "Followed steps"
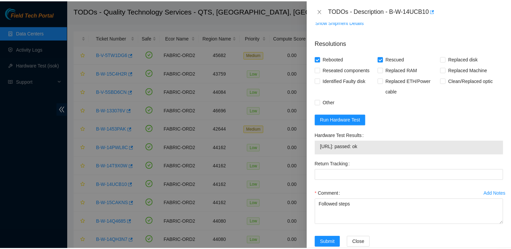
scroll to position [306, 0]
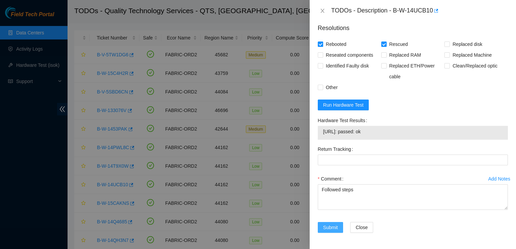
click at [330, 228] on span "Submit" at bounding box center [330, 227] width 15 height 7
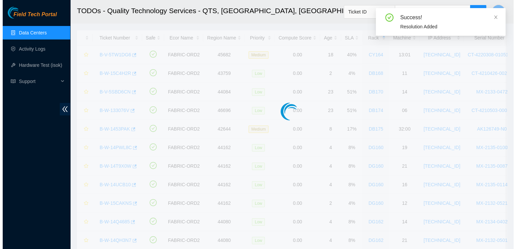
scroll to position [181, 0]
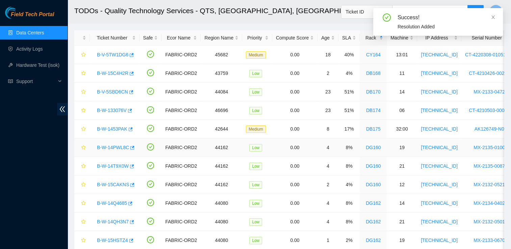
click at [110, 145] on link "B-W-14PWL8C" at bounding box center [113, 147] width 32 height 5
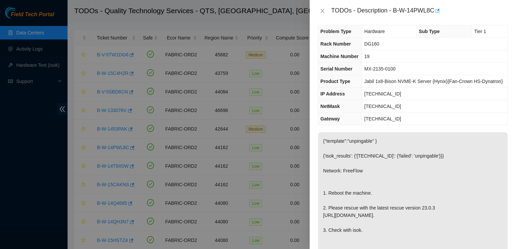
scroll to position [0, 0]
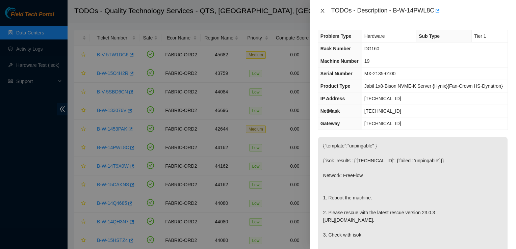
click at [323, 10] on icon "close" at bounding box center [323, 11] width 4 height 4
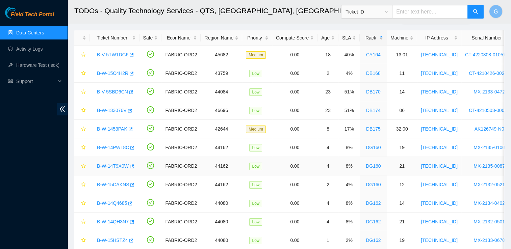
click at [114, 165] on link "B-W-14T9X0W" at bounding box center [113, 166] width 32 height 5
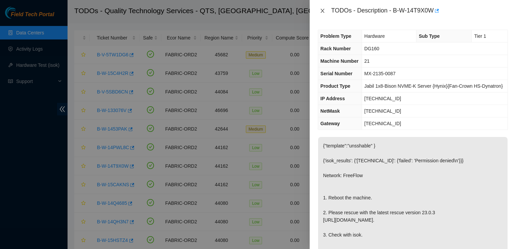
click at [322, 10] on icon "close" at bounding box center [323, 11] width 4 height 4
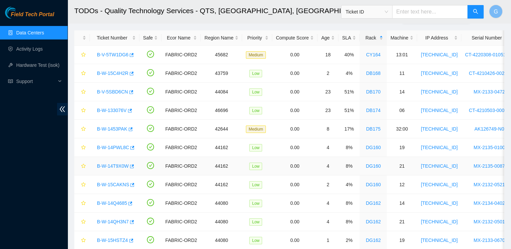
click at [118, 164] on link "B-W-14T9X0W" at bounding box center [113, 166] width 32 height 5
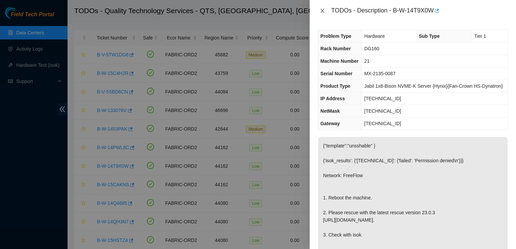
click at [324, 9] on icon "close" at bounding box center [323, 11] width 4 height 4
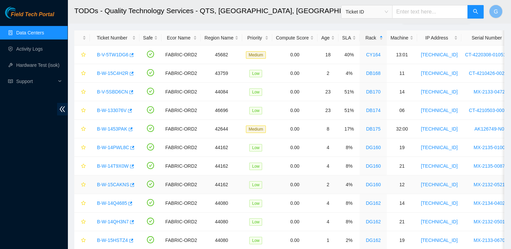
click at [118, 184] on link "B-W-15CAKNS" at bounding box center [113, 184] width 32 height 5
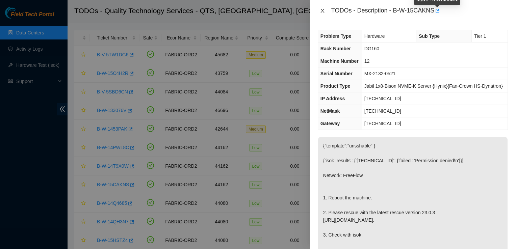
click at [322, 10] on icon "close" at bounding box center [322, 10] width 5 height 5
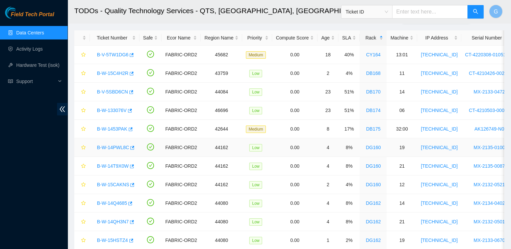
click at [120, 146] on link "B-W-14PWL8C" at bounding box center [113, 147] width 32 height 5
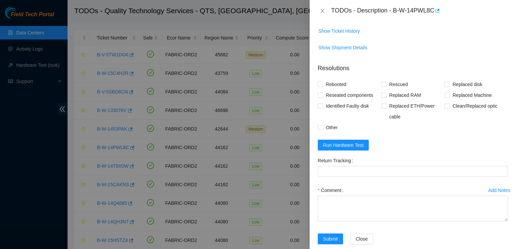
scroll to position [265, 0]
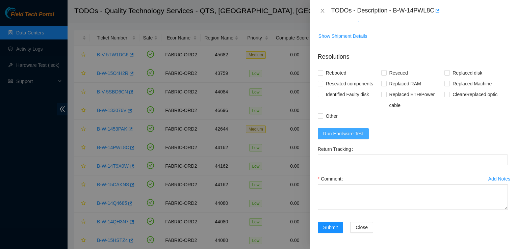
click at [346, 138] on span "Run Hardware Test" at bounding box center [343, 133] width 41 height 7
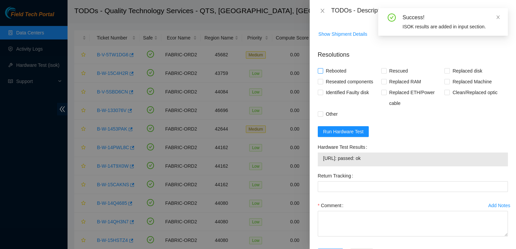
click at [318, 73] on input "Rebooted" at bounding box center [320, 70] width 5 height 5
checkbox input "true"
click at [383, 73] on input "Rescued" at bounding box center [384, 70] width 5 height 5
checkbox input "true"
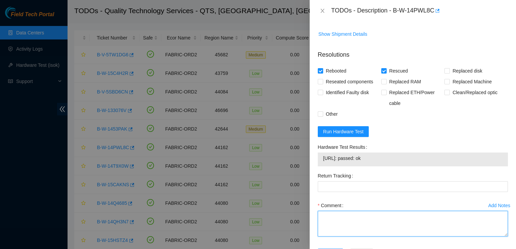
click at [348, 228] on textarea "Comment" at bounding box center [413, 224] width 190 height 26
type textarea "Followed steps"
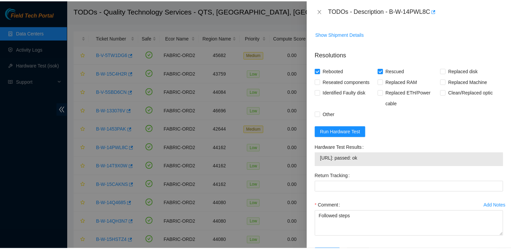
scroll to position [306, 0]
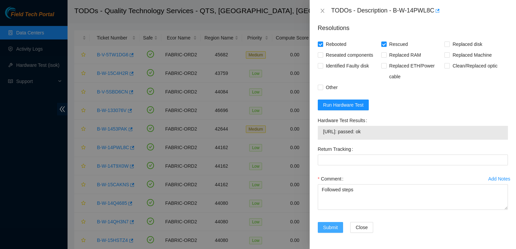
click at [325, 233] on button "Submit" at bounding box center [331, 227] width 26 height 11
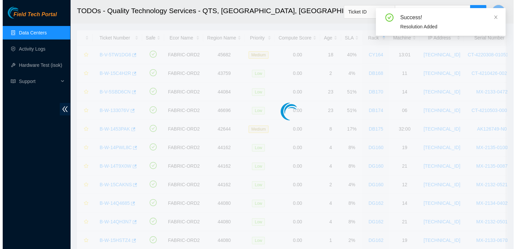
scroll to position [181, 0]
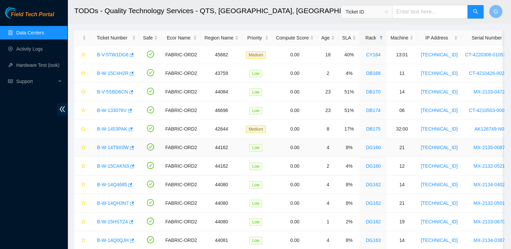
click at [113, 146] on link "B-W-14T9X0W" at bounding box center [113, 147] width 32 height 5
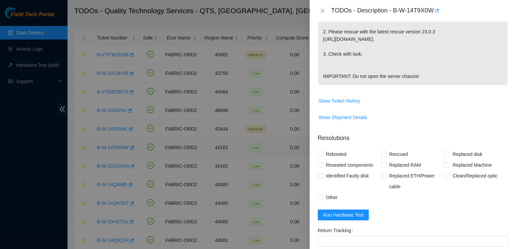
scroll to position [276, 0]
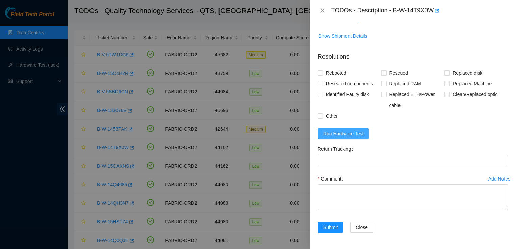
click at [356, 136] on span "Run Hardware Test" at bounding box center [343, 133] width 41 height 7
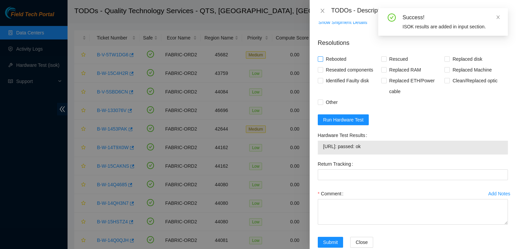
click at [322, 61] on input "Rebooted" at bounding box center [320, 58] width 5 height 5
checkbox input "true"
click at [382, 61] on input "Rescued" at bounding box center [384, 58] width 5 height 5
checkbox input "true"
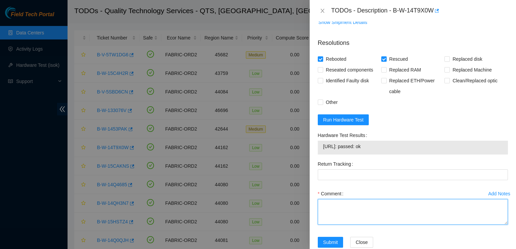
click at [345, 225] on textarea "Comment" at bounding box center [413, 212] width 190 height 26
type textarea "Followed steps"
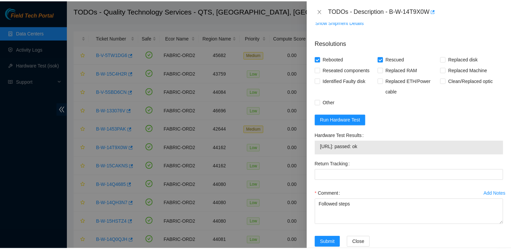
scroll to position [306, 0]
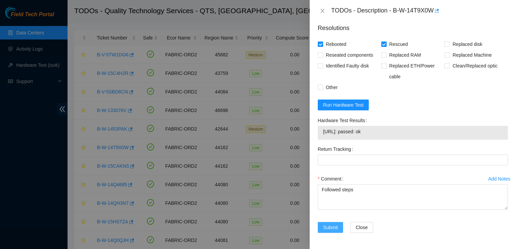
click at [331, 225] on span "Submit" at bounding box center [330, 227] width 15 height 7
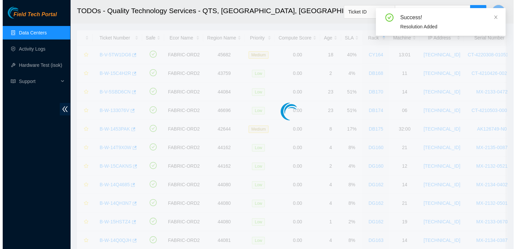
scroll to position [181, 0]
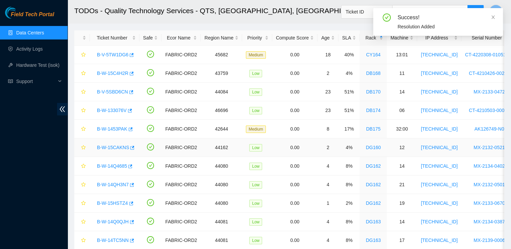
click at [114, 146] on link "B-W-15CAKNS" at bounding box center [113, 147] width 32 height 5
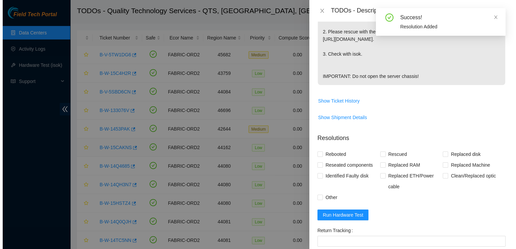
scroll to position [276, 0]
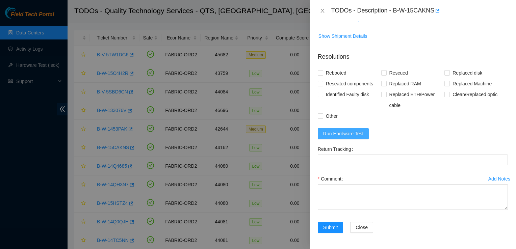
click at [350, 134] on span "Run Hardware Test" at bounding box center [343, 133] width 41 height 7
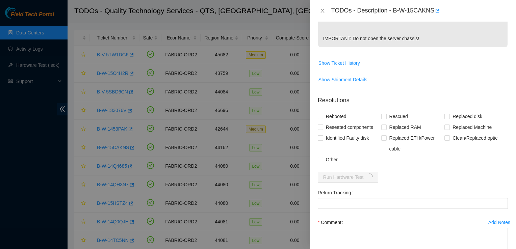
scroll to position [220, 0]
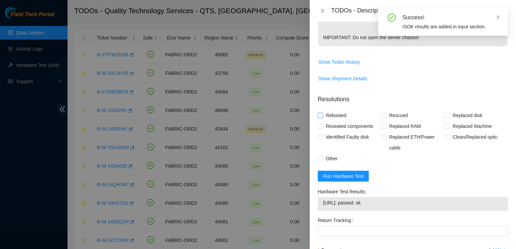
click at [321, 121] on label "Rebooted" at bounding box center [333, 115] width 31 height 11
click at [321, 118] on input "Rebooted" at bounding box center [320, 115] width 5 height 5
checkbox input "true"
click at [384, 118] on input "Rescued" at bounding box center [384, 115] width 5 height 5
checkbox input "true"
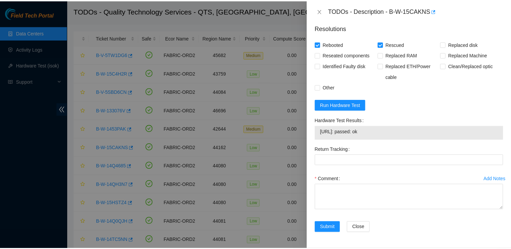
scroll to position [306, 0]
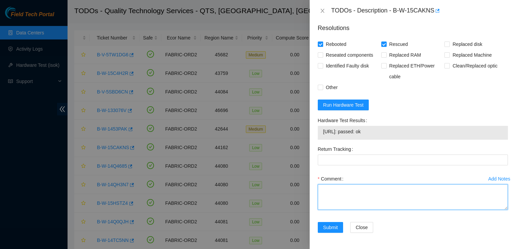
click at [336, 205] on textarea "Comment" at bounding box center [413, 198] width 190 height 26
type textarea "Followed steps"
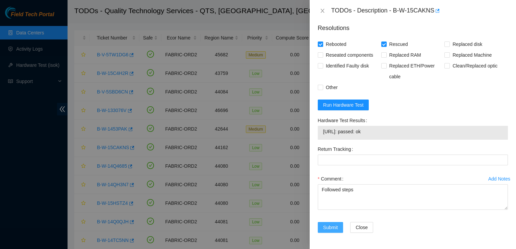
click at [329, 226] on span "Submit" at bounding box center [330, 227] width 15 height 7
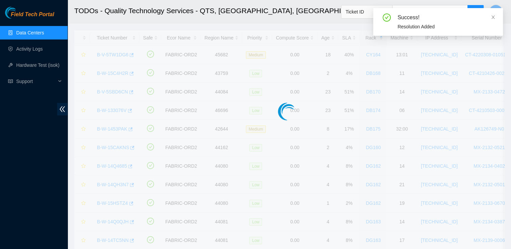
scroll to position [181, 0]
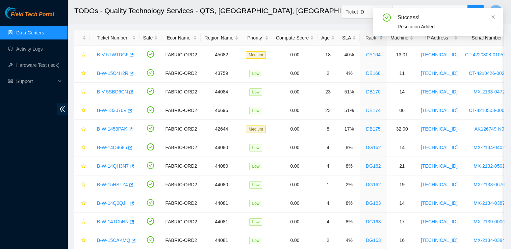
click at [29, 31] on link "Data Centers" at bounding box center [30, 32] width 28 height 5
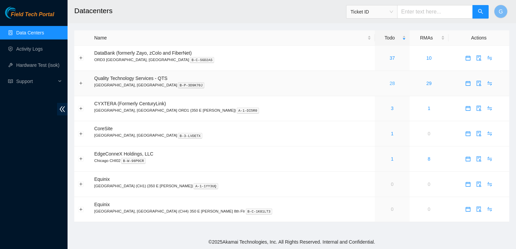
click at [390, 85] on link "28" at bounding box center [392, 83] width 5 height 5
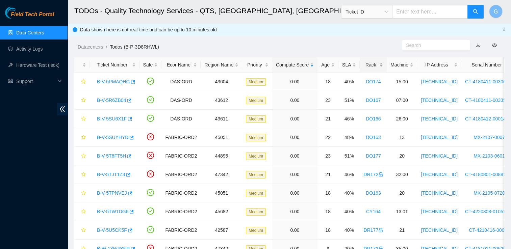
click at [365, 65] on div "Rack" at bounding box center [374, 64] width 20 height 7
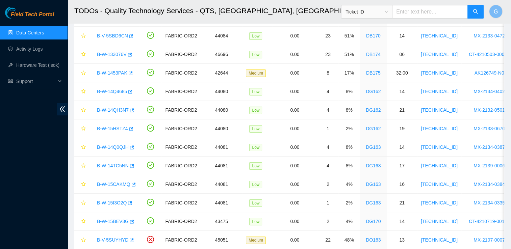
scroll to position [74, 0]
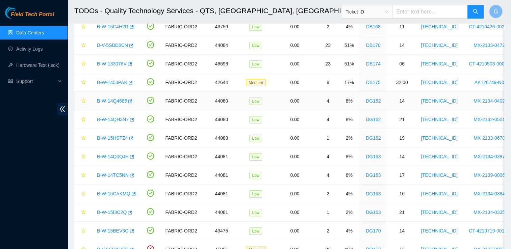
click at [114, 100] on link "B-W-14Q4685" at bounding box center [112, 100] width 30 height 5
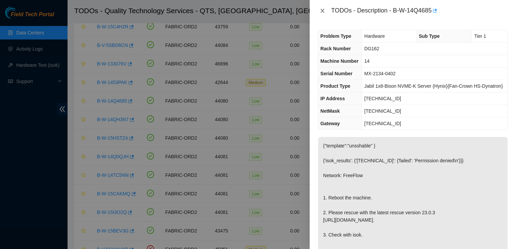
click at [324, 11] on icon "close" at bounding box center [322, 10] width 5 height 5
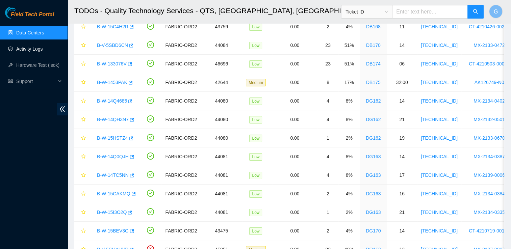
click at [38, 46] on link "Activity Logs" at bounding box center [29, 48] width 27 height 5
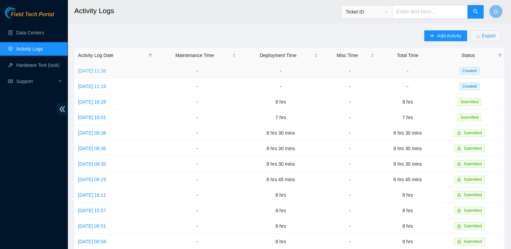
click at [95, 69] on link "[DATE] 11:38" at bounding box center [92, 70] width 28 height 5
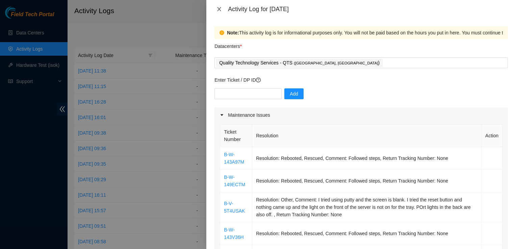
click at [222, 10] on icon "close" at bounding box center [219, 8] width 5 height 5
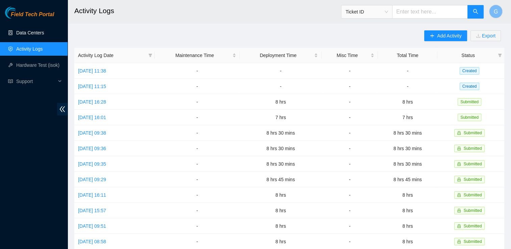
click at [32, 33] on link "Data Centers" at bounding box center [30, 32] width 28 height 5
